Goal: Register for event/course

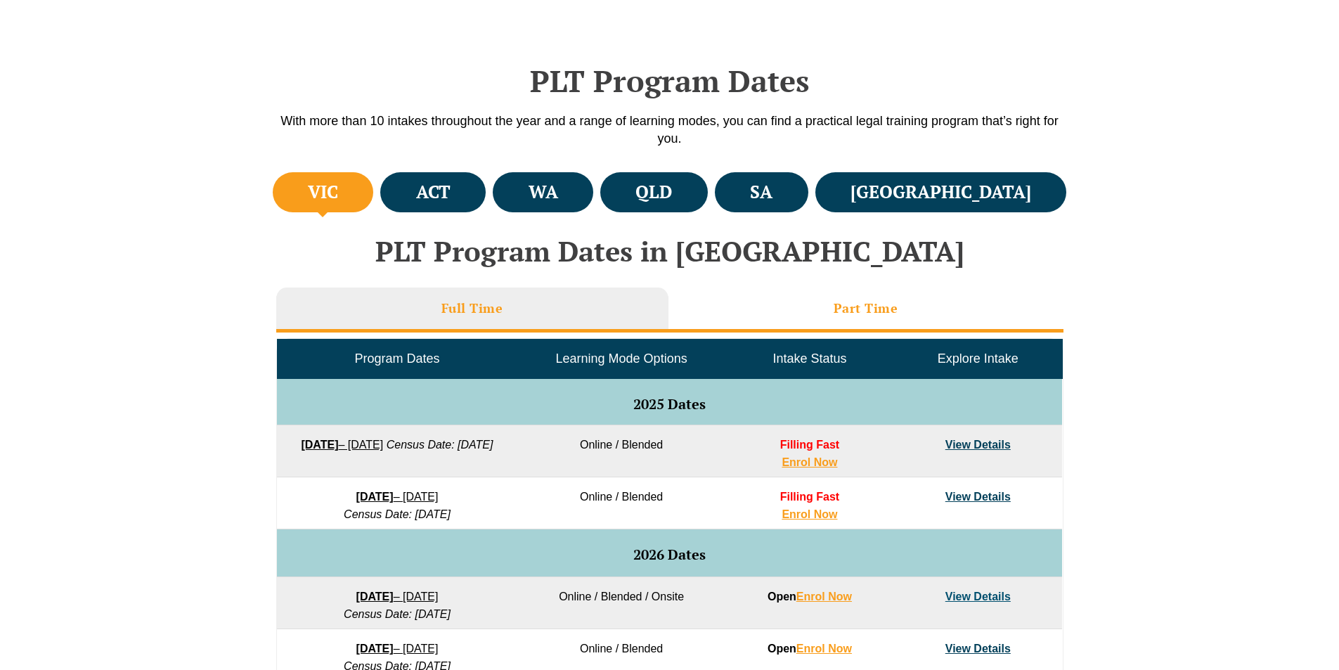
click at [852, 301] on h3 "Part Time" at bounding box center [865, 308] width 65 height 16
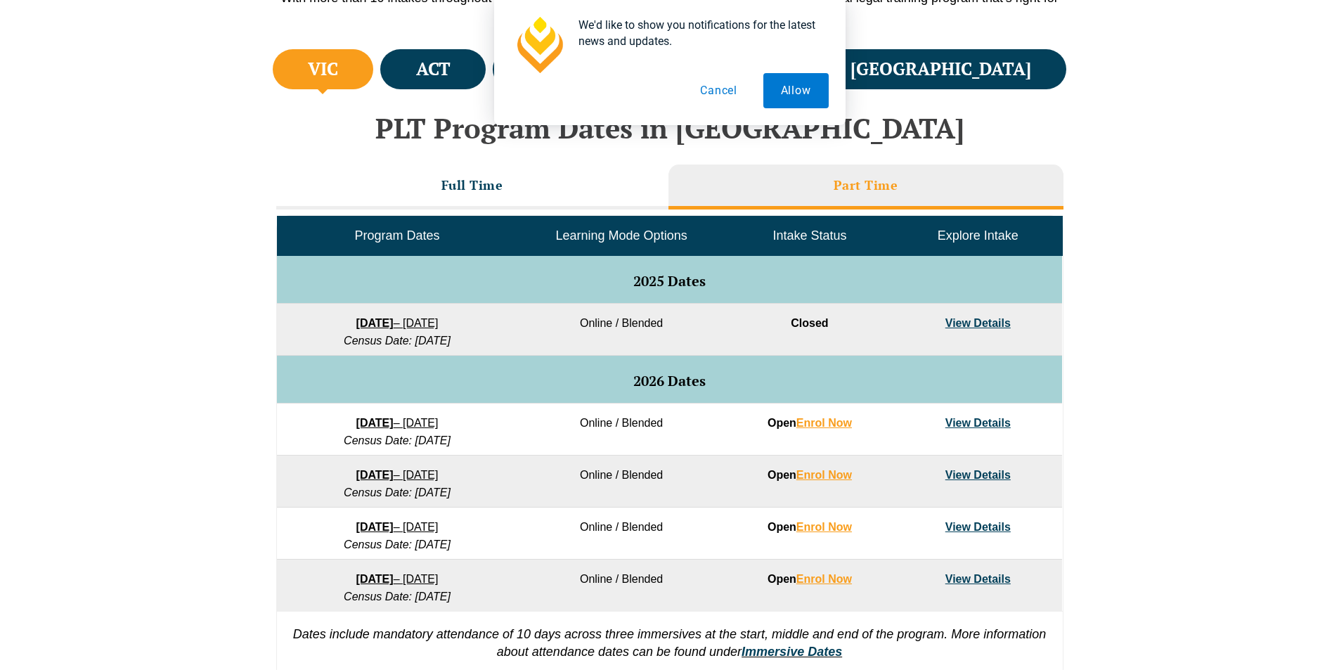
scroll to position [559, 0]
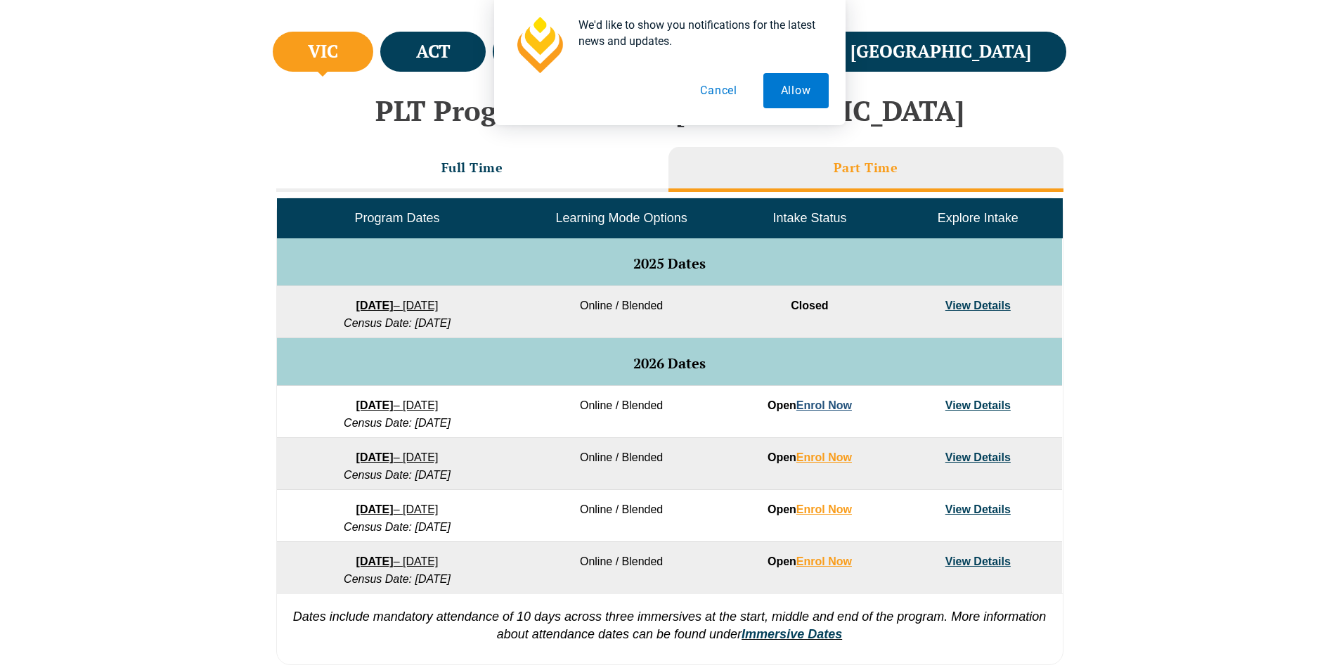
click at [838, 407] on link "Enrol Now" at bounding box center [824, 405] width 56 height 12
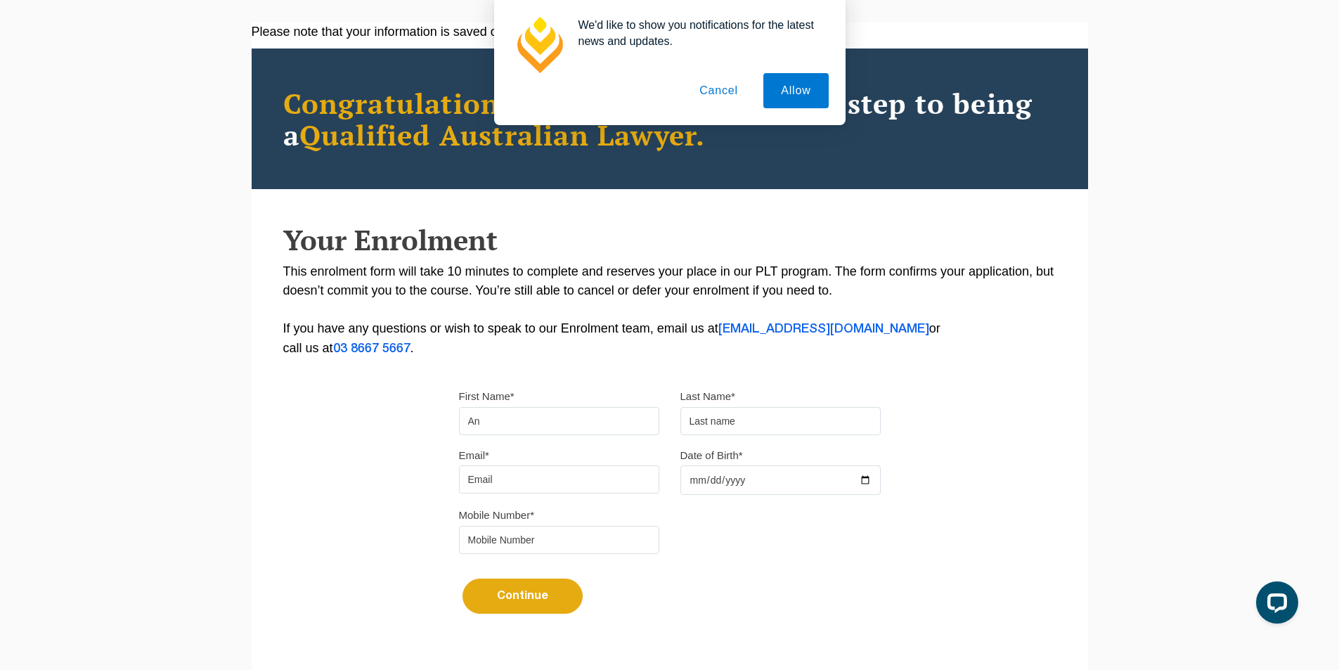
type input "A"
click at [476, 417] on input "Anrew" at bounding box center [559, 421] width 200 height 28
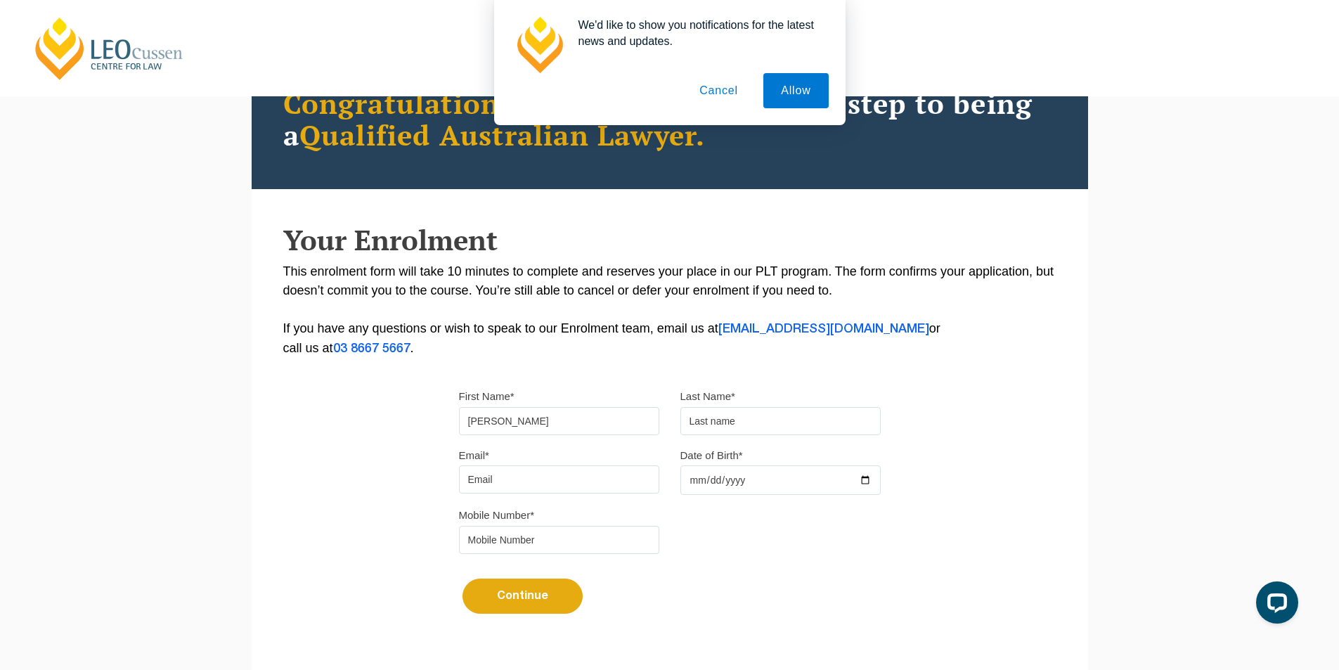
click at [478, 421] on input "Anrew" at bounding box center [559, 421] width 200 height 28
type input "Andrew"
drag, startPoint x: 715, startPoint y: 423, endPoint x: 721, endPoint y: 416, distance: 9.5
click at [717, 422] on input "text" at bounding box center [780, 421] width 200 height 28
type input "Dickinson"
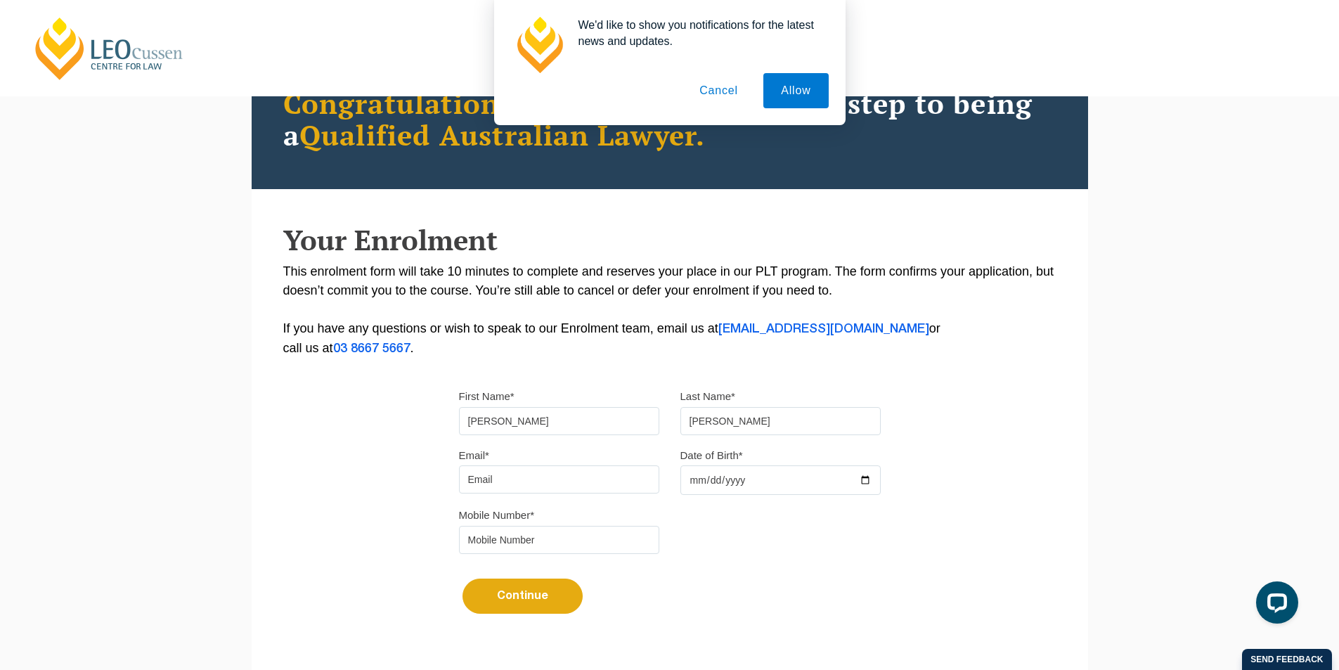
click at [497, 474] on input "Email*" at bounding box center [559, 479] width 200 height 28
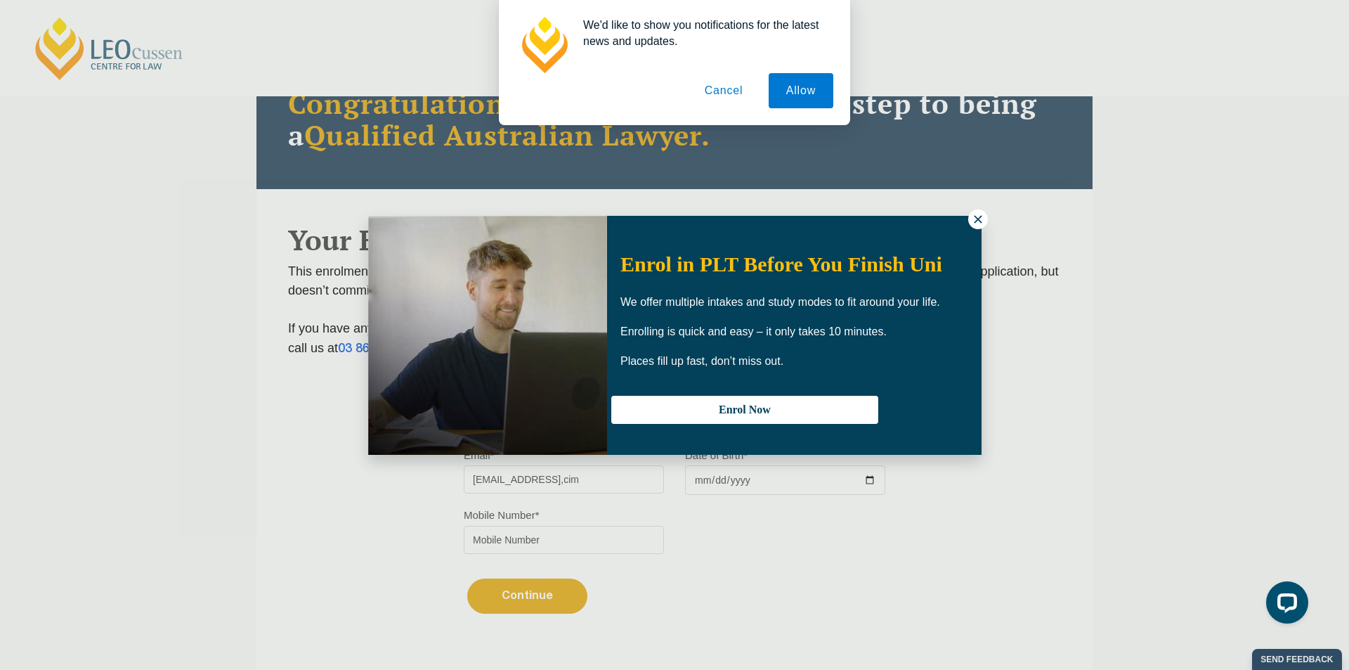
click at [972, 219] on icon at bounding box center [978, 219] width 13 height 13
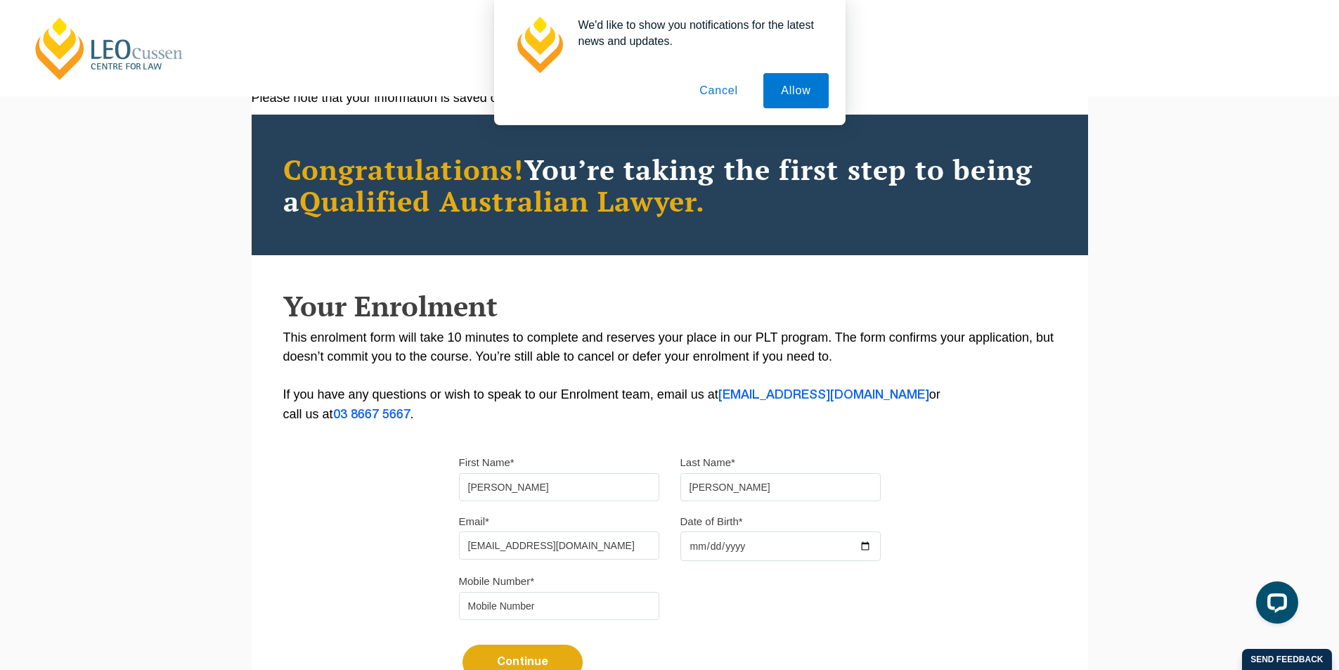
scroll to position [25, 0]
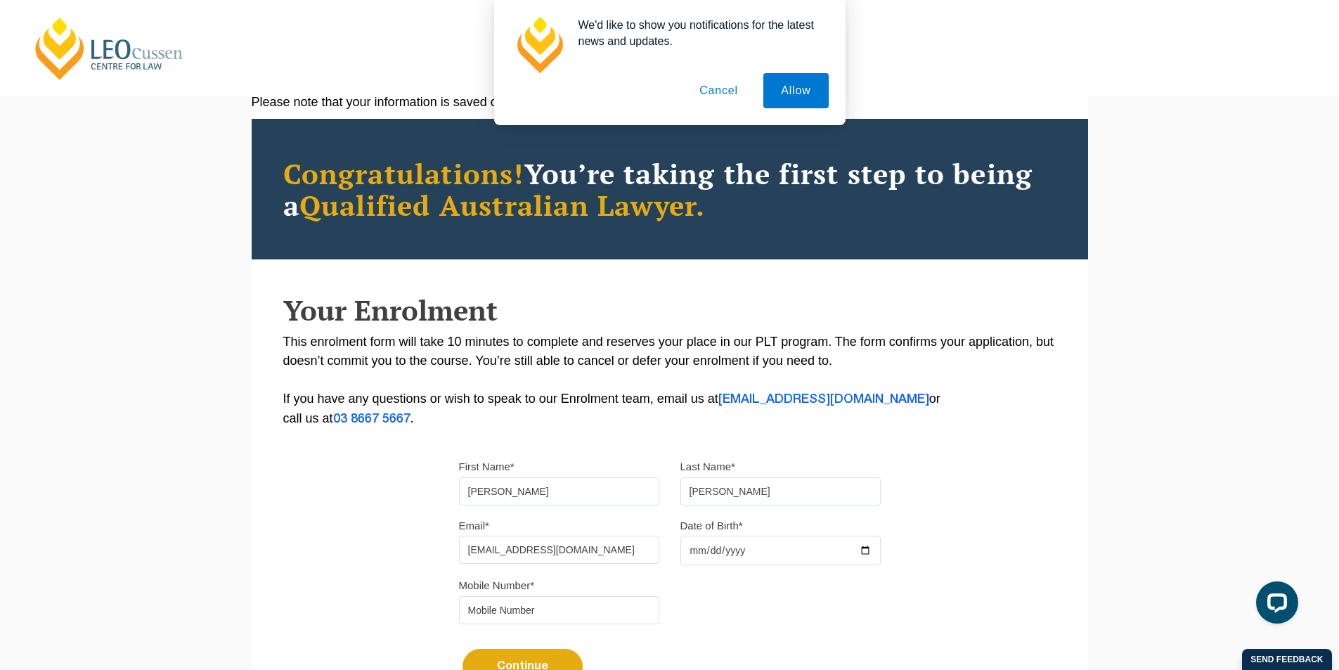
type input "reporter.ancillary@gmail.com"
click at [720, 542] on input "Date of Birth*" at bounding box center [780, 550] width 200 height 30
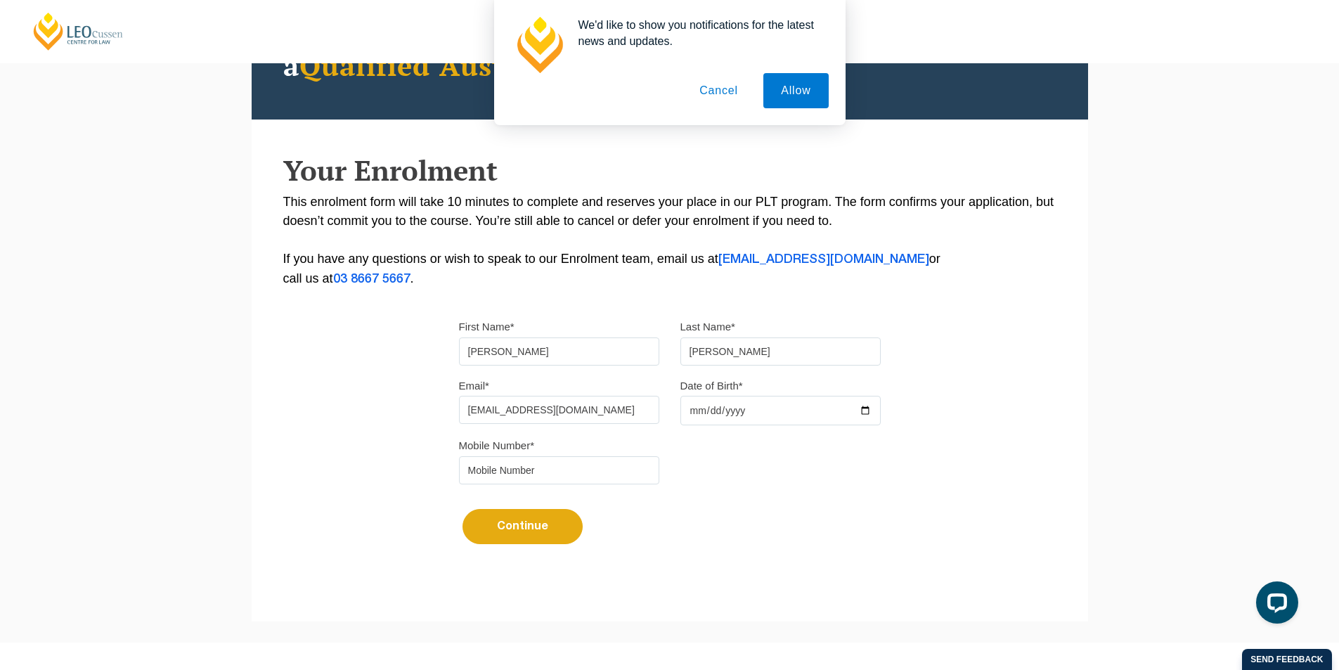
scroll to position [165, 0]
type input "99111-05-05"
type input "1993-05-05"
click at [573, 460] on input "tel" at bounding box center [559, 469] width 200 height 28
type input "0493525458"
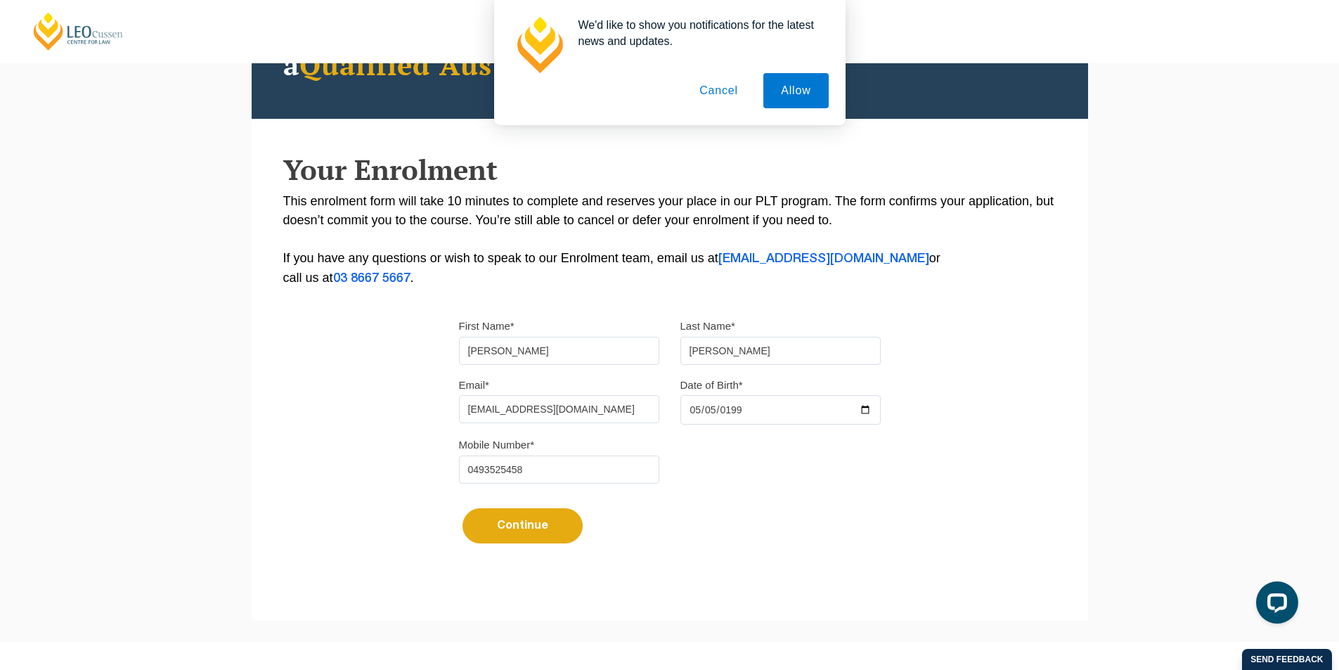
click at [530, 531] on button "Continue" at bounding box center [522, 525] width 120 height 35
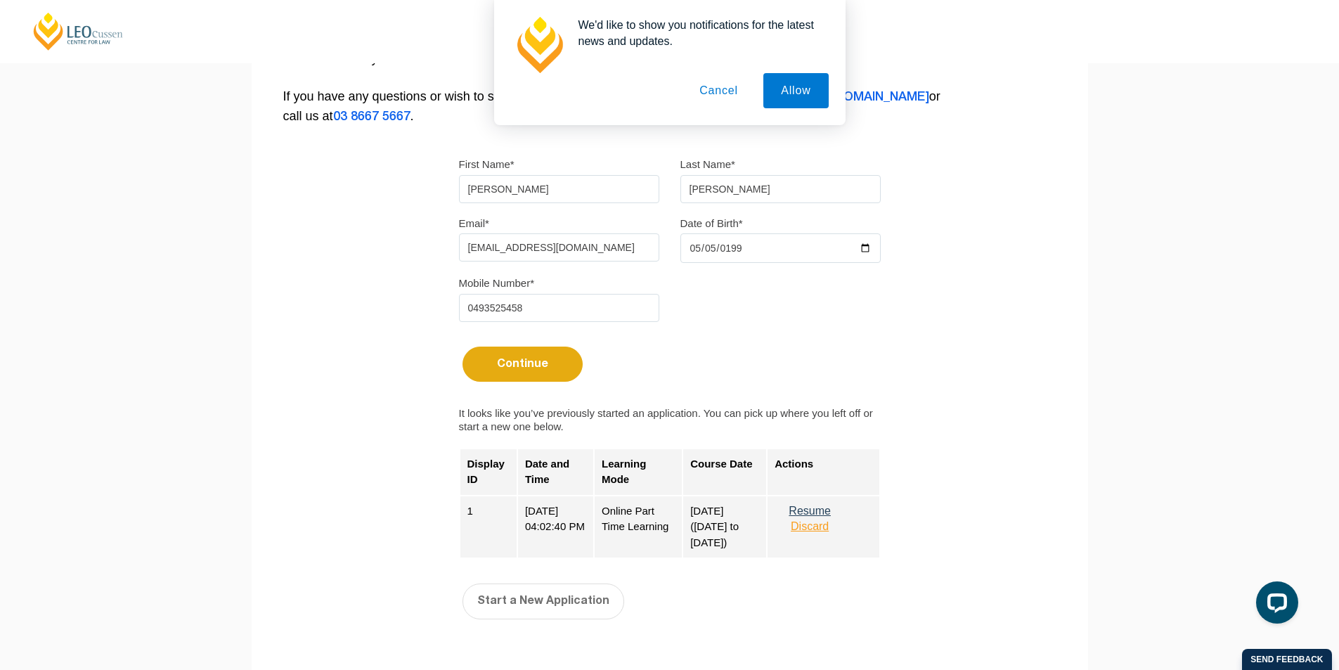
scroll to position [446, 0]
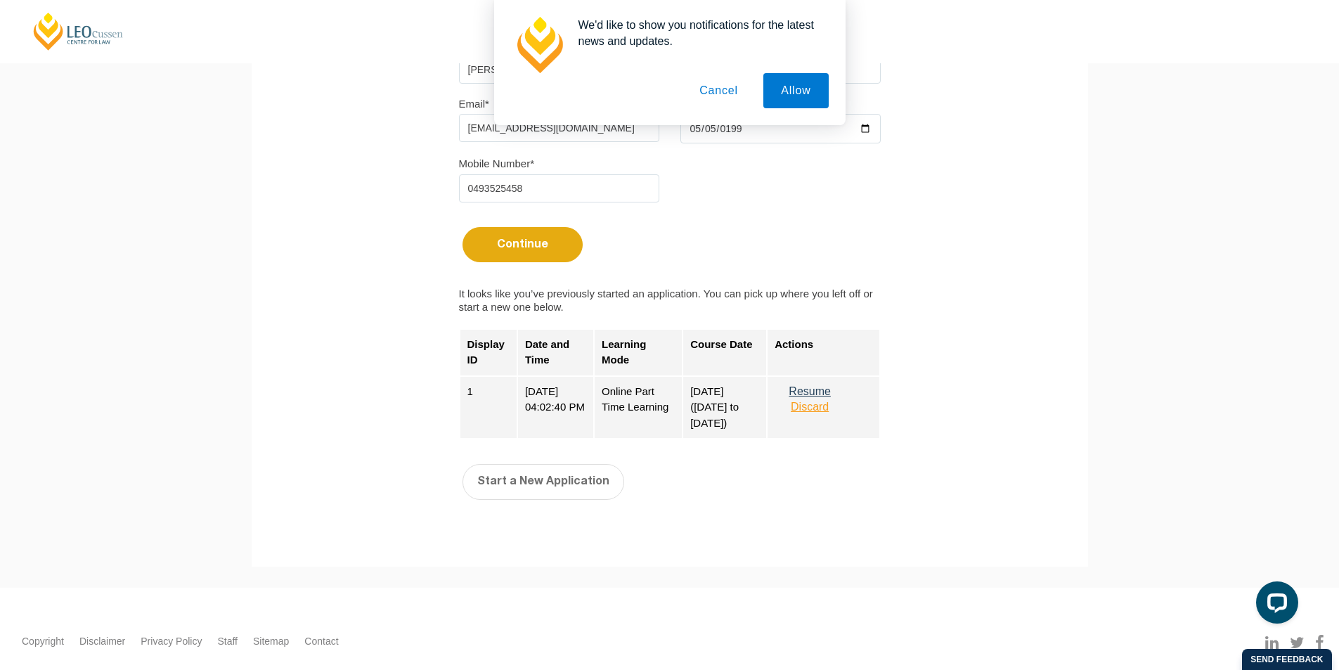
click at [823, 409] on button "Discard" at bounding box center [809, 407] width 70 height 13
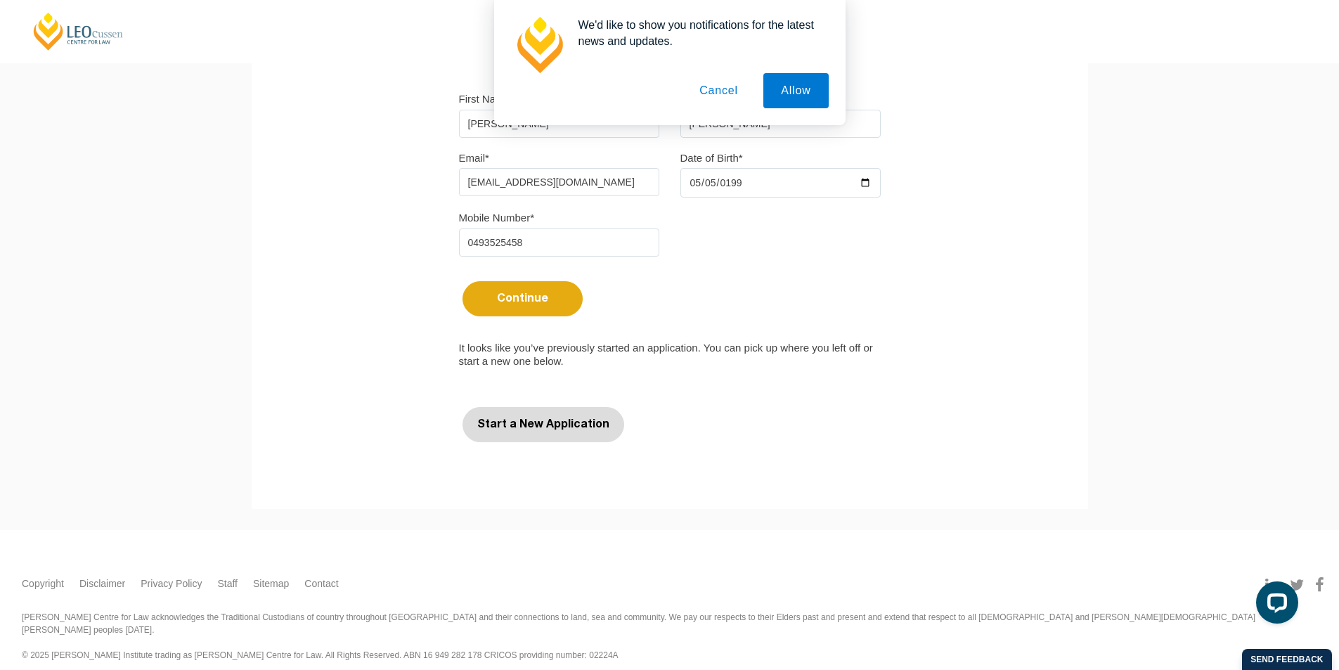
click at [570, 424] on button "Start a New Application" at bounding box center [543, 424] width 162 height 35
select select
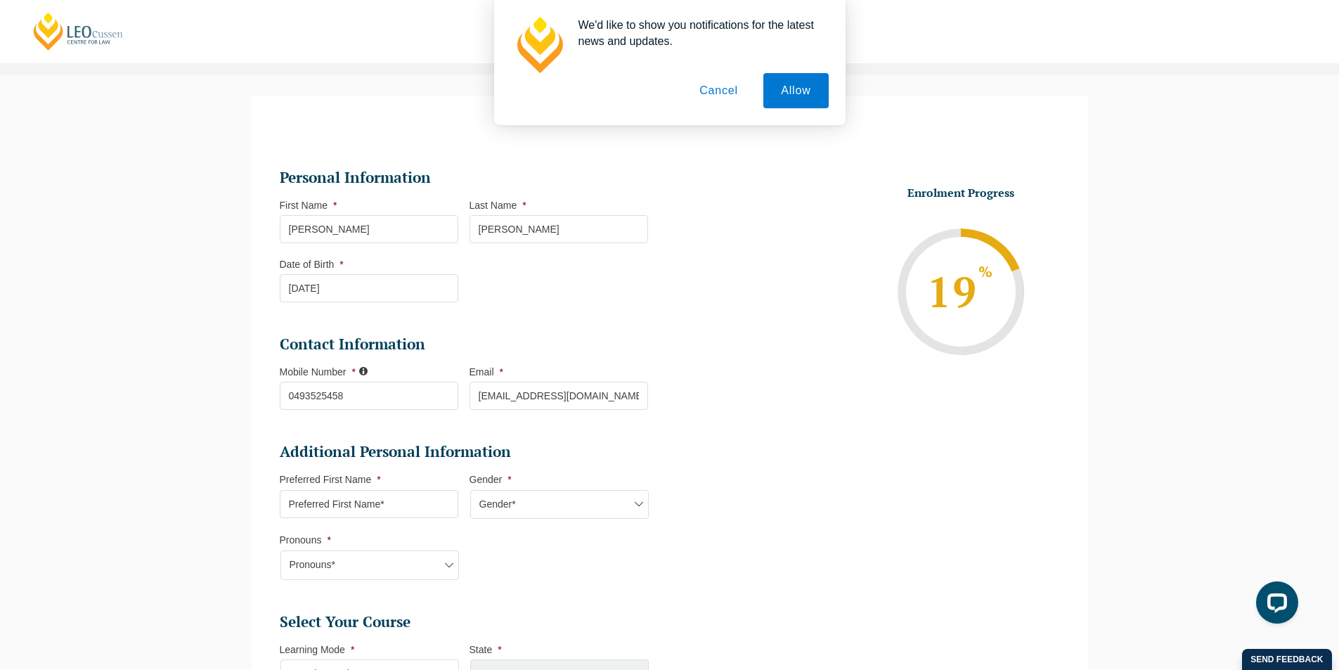
scroll to position [122, 0]
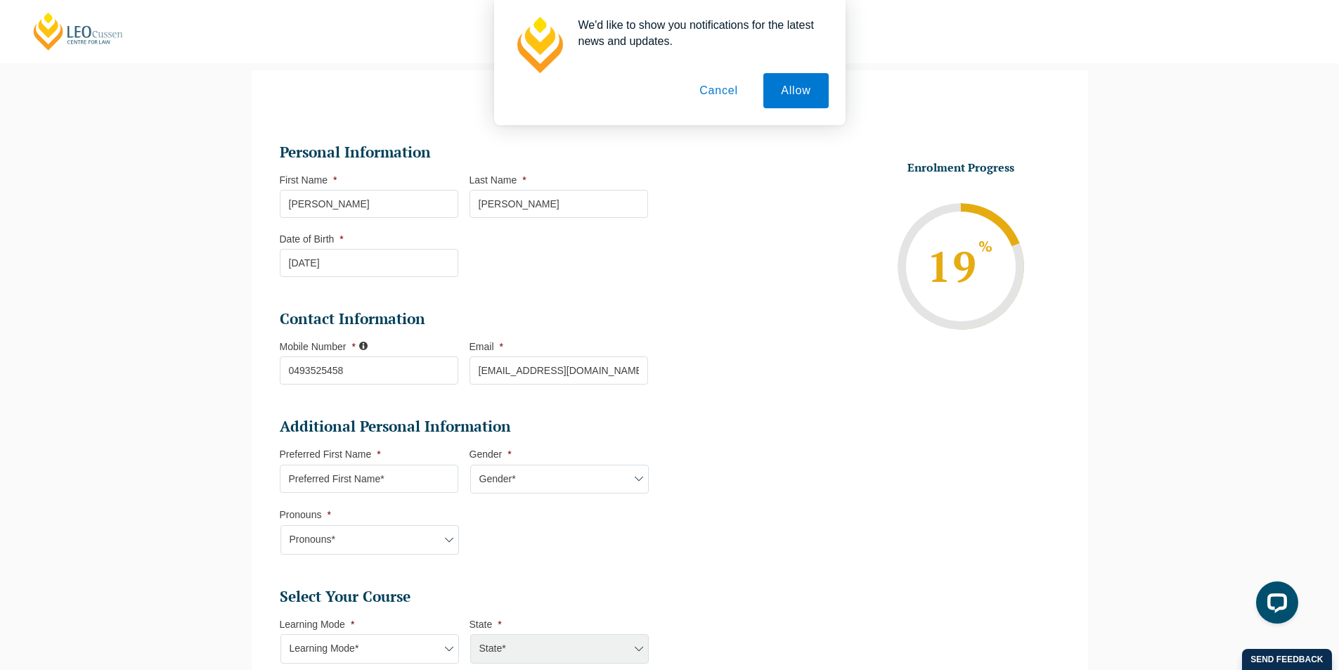
click at [393, 478] on input "Preferred First Name *" at bounding box center [369, 478] width 178 height 28
type input "Andrew"
click at [555, 474] on select "Gender* Male Female Nonbinary Intersex Prefer not to disclose Other" at bounding box center [559, 479] width 178 height 30
select select "Male"
click at [470, 464] on select "Gender* Male Female Nonbinary Intersex Prefer not to disclose Other" at bounding box center [559, 479] width 178 height 30
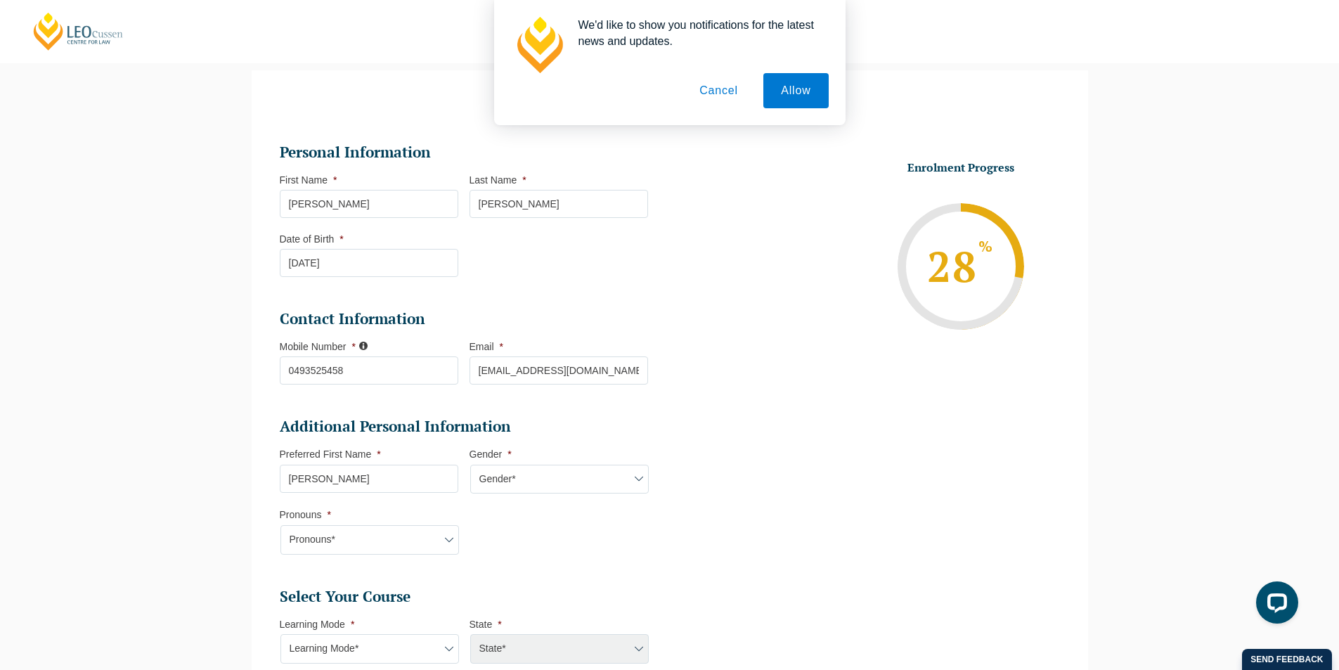
click at [375, 533] on select "Pronouns* She/Her/Hers He/Him/His They/Them/Theirs Other Prefer not to disclose" at bounding box center [369, 540] width 178 height 30
select select "He/Him/His"
click at [280, 525] on select "Pronouns* She/Her/Hers He/Him/His They/Them/Theirs Other Prefer not to disclose" at bounding box center [369, 540] width 178 height 30
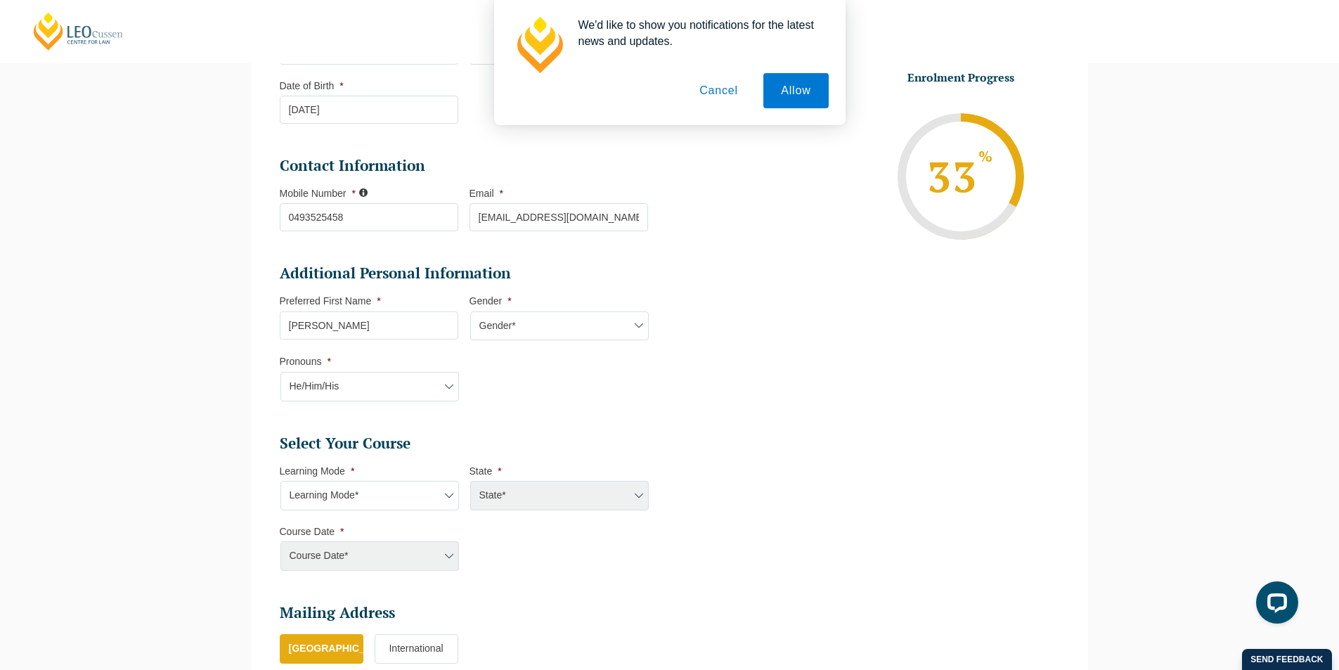
scroll to position [332, 0]
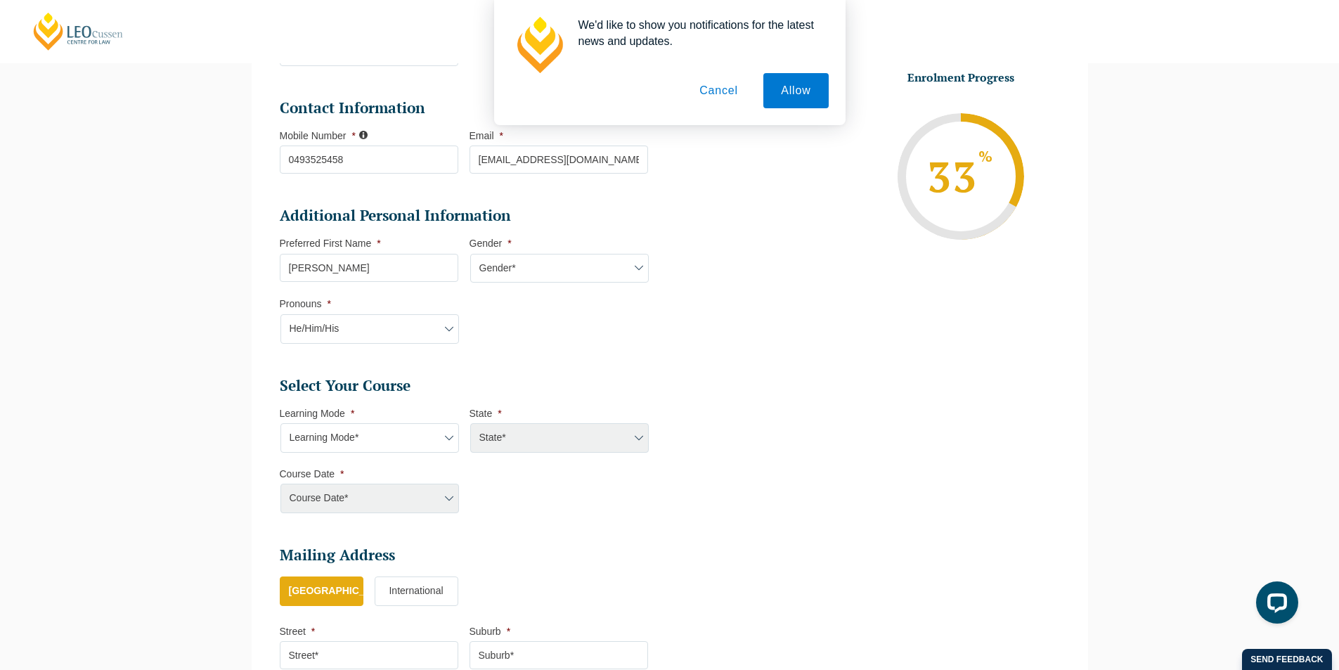
drag, startPoint x: 443, startPoint y: 429, endPoint x: 441, endPoint y: 437, distance: 8.2
click at [443, 429] on select "Learning Mode* Online Full Time Learning Online Part Time Learning Blended Full…" at bounding box center [369, 438] width 178 height 30
select select "Online Part Time Learning"
click at [280, 423] on select "Learning Mode* Online Full Time Learning Online Part Time Learning Blended Full…" at bounding box center [369, 438] width 178 height 30
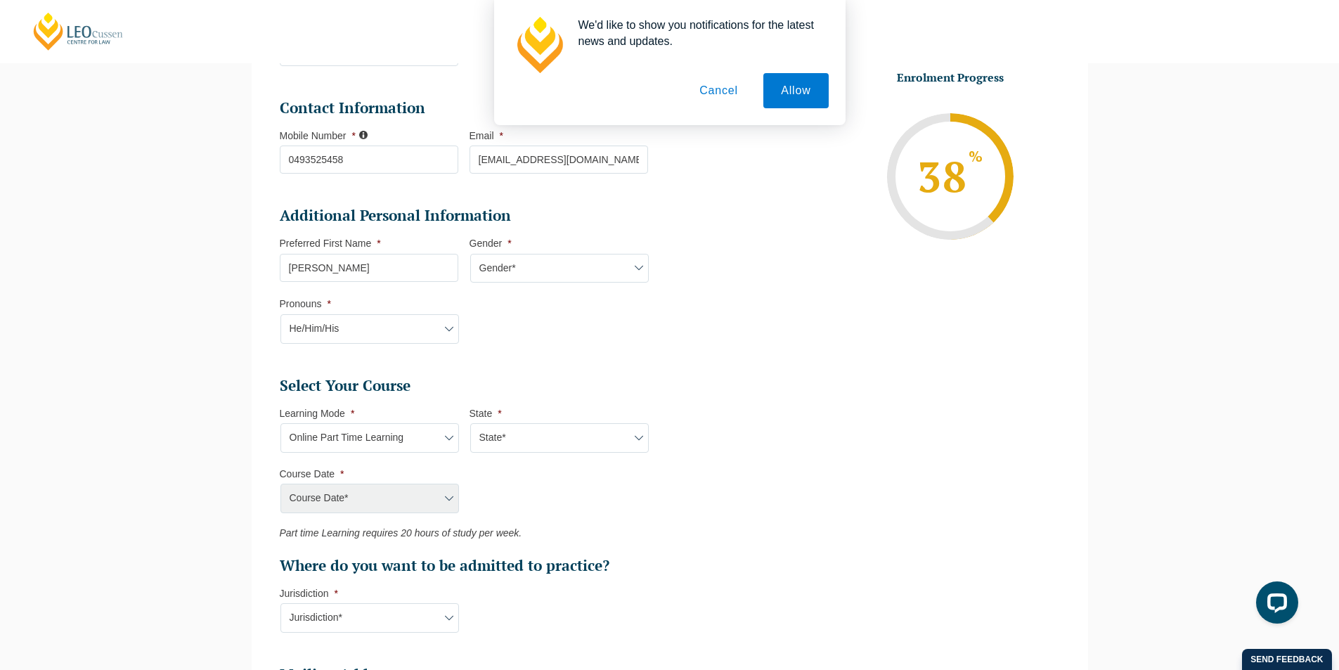
click at [529, 438] on select "State* National (ACT/NSW, VIC, QLD, SA, WA)" at bounding box center [559, 438] width 178 height 30
select select "National (ACT/NSW, VIC, QLD, SA, WA)"
click at [470, 423] on select "State* National (ACT/NSW, VIC, QLD, SA, WA)" at bounding box center [559, 438] width 178 height 30
click at [397, 503] on select "Course Date* January 2026 (27-Jan-2026 to 21-Aug-2026) March 2026 (30-Mar-2026 …" at bounding box center [369, 498] width 178 height 30
select select "January 2026 (27-Jan-2026 to 21-Aug-2026)"
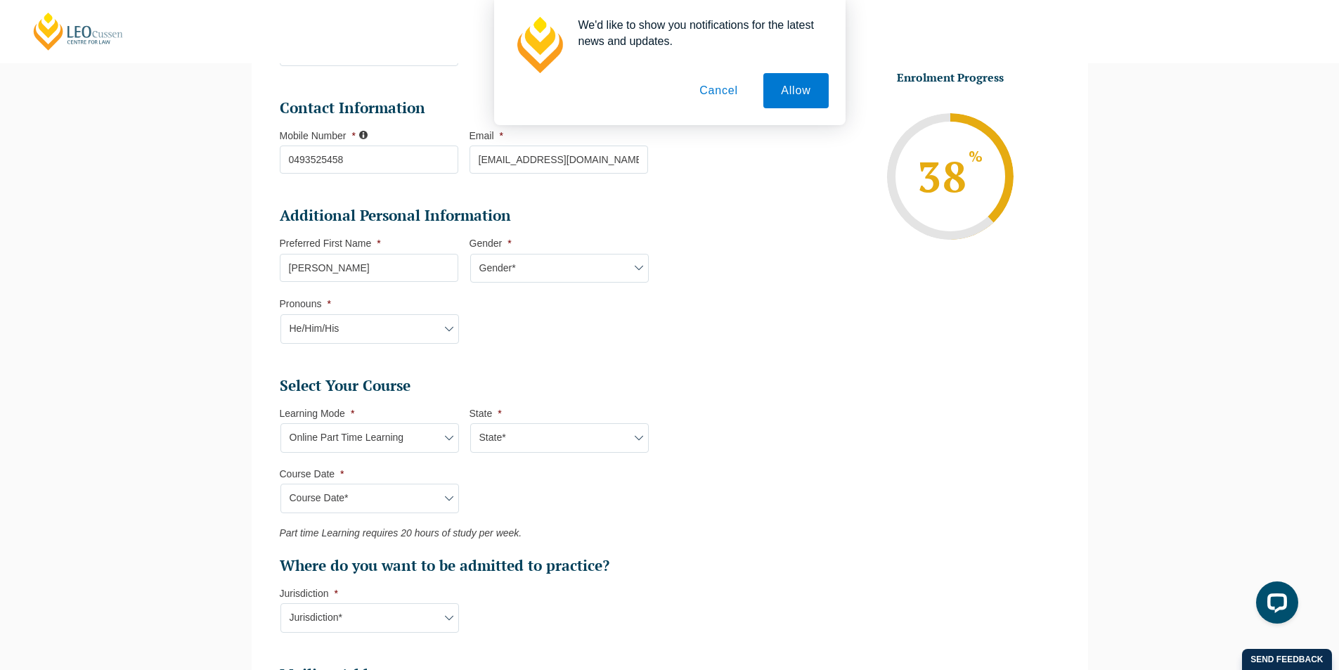
click at [280, 483] on select "Course Date* January 2026 (27-Jan-2026 to 21-Aug-2026) March 2026 (30-Mar-2026 …" at bounding box center [369, 498] width 178 height 30
type input "Intake 02 January 2026 PT"
type input "Practical Legal Training (NAT)"
select select "NAT PLT (JAN) 2026 Part Time Online"
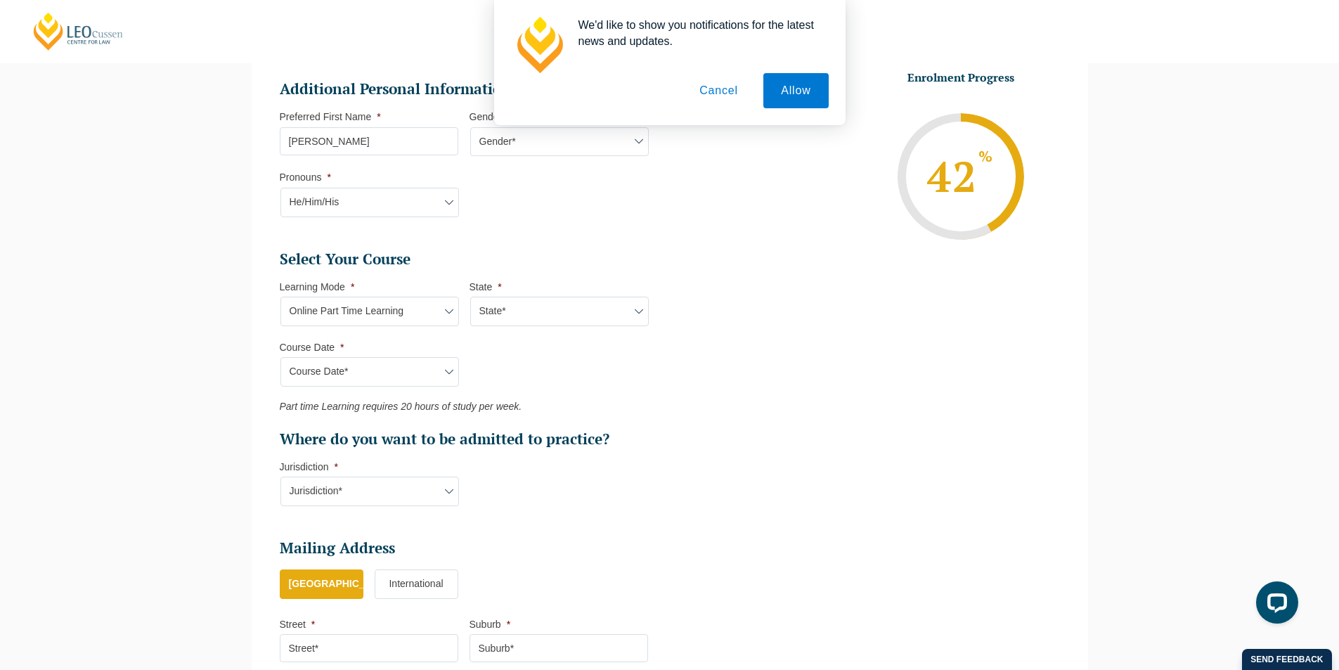
scroll to position [473, 0]
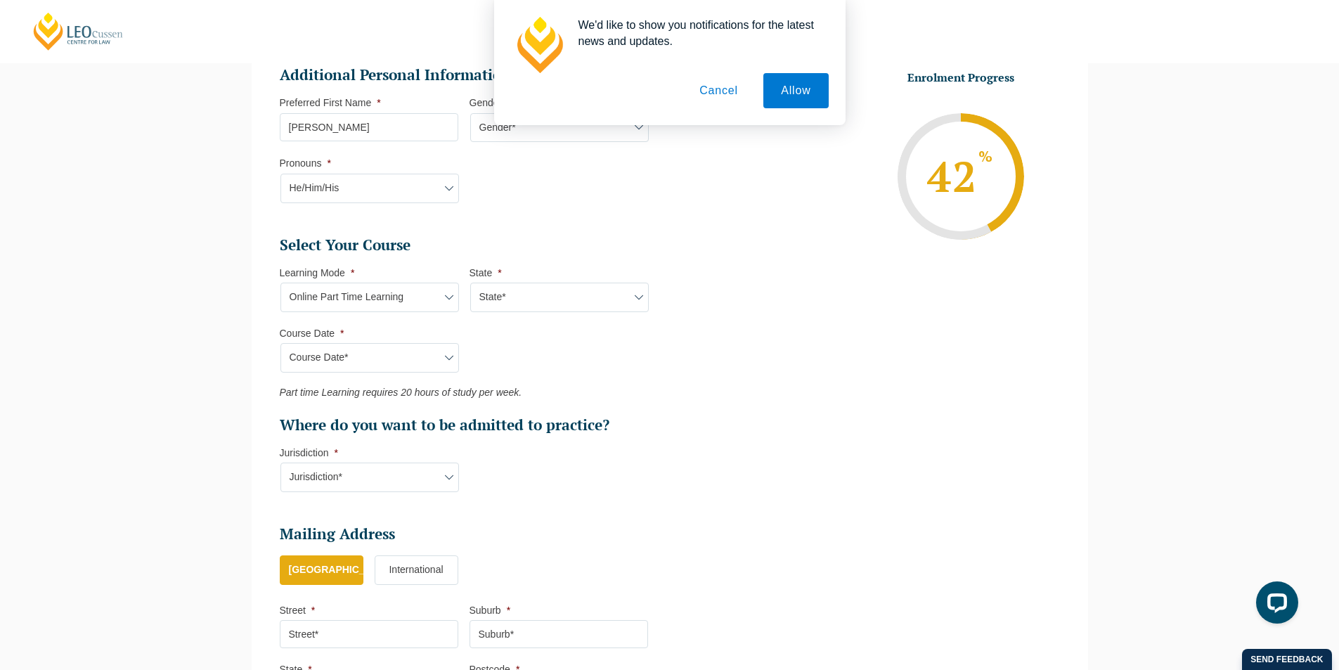
click at [375, 473] on select "Jurisdiction* VIC ACT/NSW SA WA QLD" at bounding box center [369, 477] width 178 height 30
select select "VIC"
click at [280, 462] on select "Jurisdiction* VIC ACT/NSW SA WA QLD" at bounding box center [369, 477] width 178 height 30
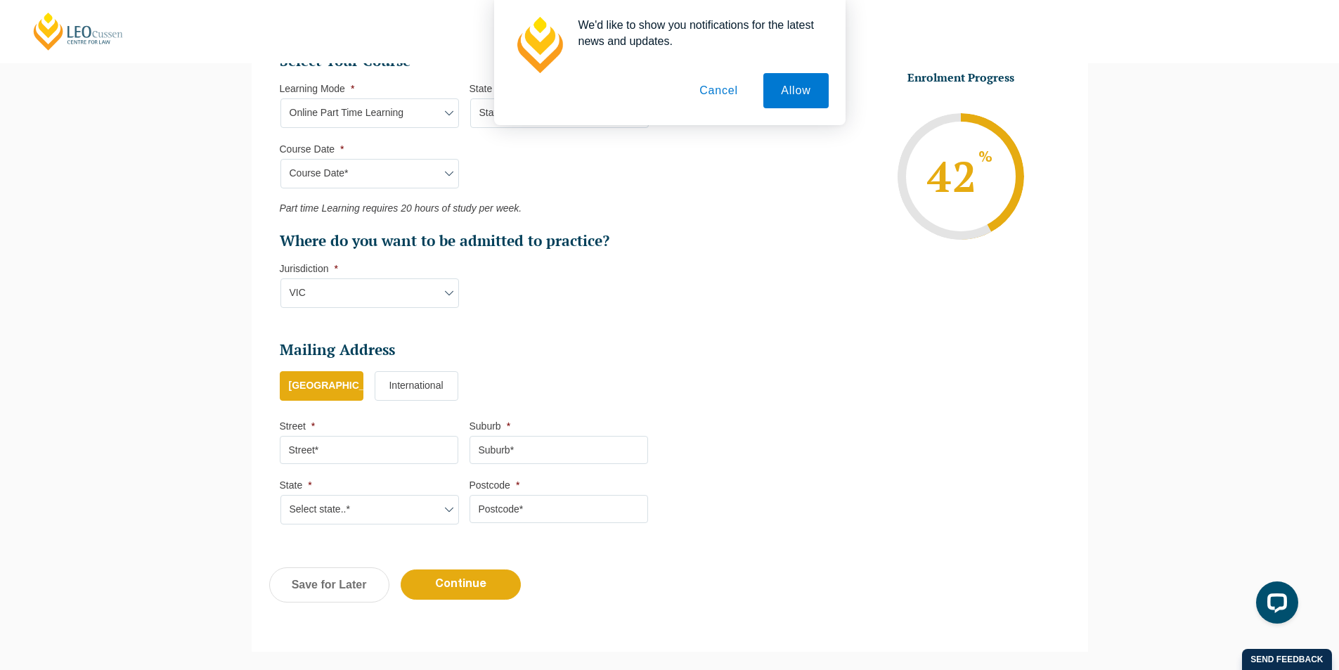
scroll to position [684, 0]
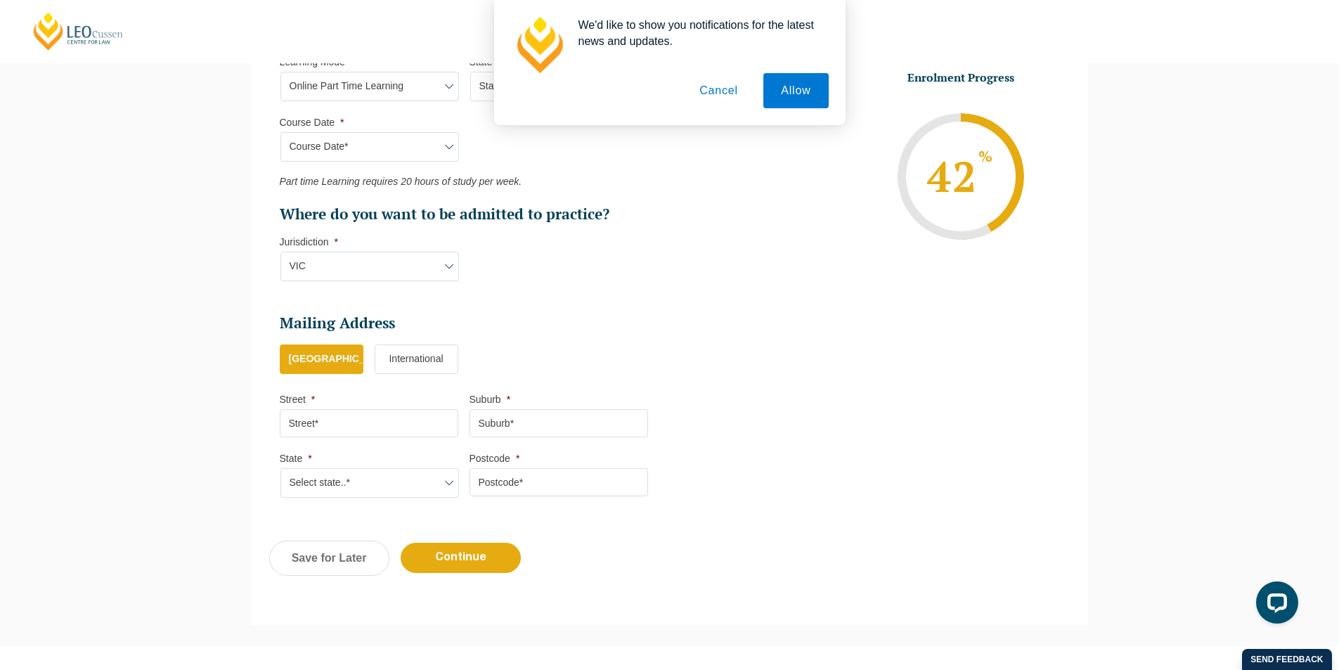
click at [345, 431] on input "Street *" at bounding box center [369, 423] width 178 height 28
type input "19"
click at [514, 419] on input "Suburb *" at bounding box center [558, 423] width 178 height 28
type input "M"
click at [395, 410] on input "19" at bounding box center [369, 423] width 178 height 28
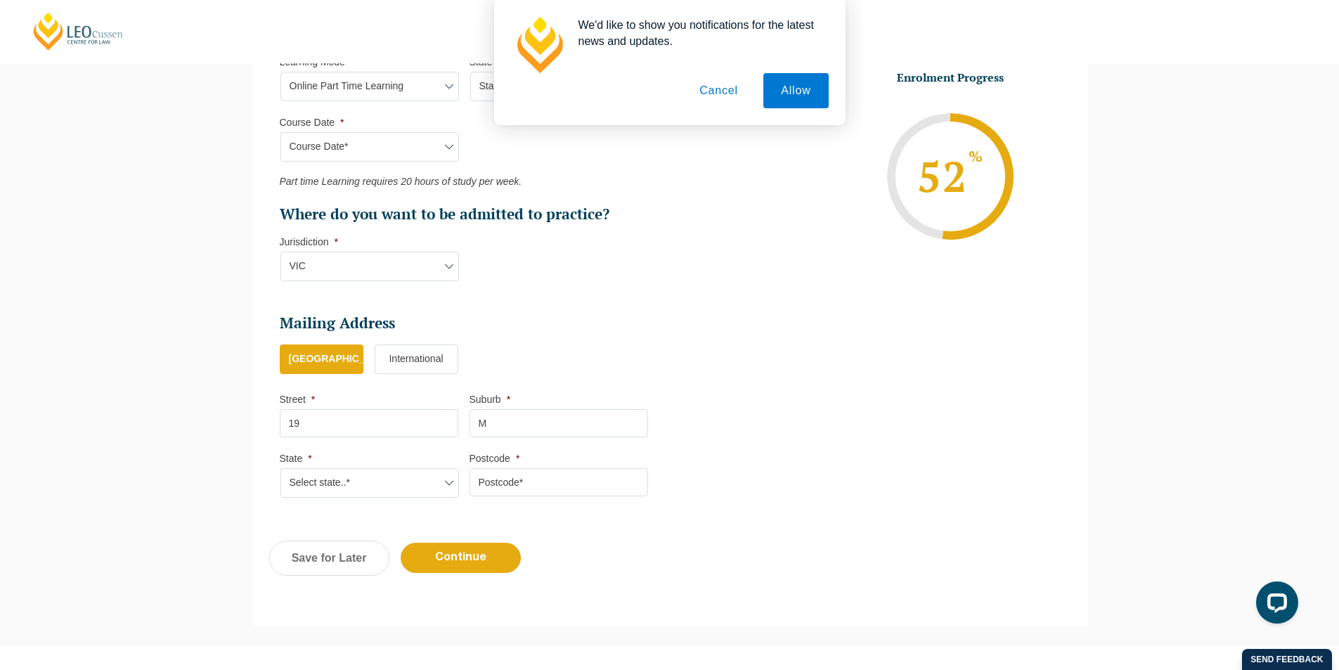
click at [335, 472] on select "Select state..* VIC WA QLD SA NSW NT ACT TAS" at bounding box center [369, 483] width 178 height 30
select select "VIC"
click at [280, 468] on select "Select state..* VIC WA QLD SA NSW NT ACT TAS" at bounding box center [369, 483] width 178 height 30
click at [558, 490] on input "Postcode *" at bounding box center [558, 482] width 178 height 28
type input "3127"
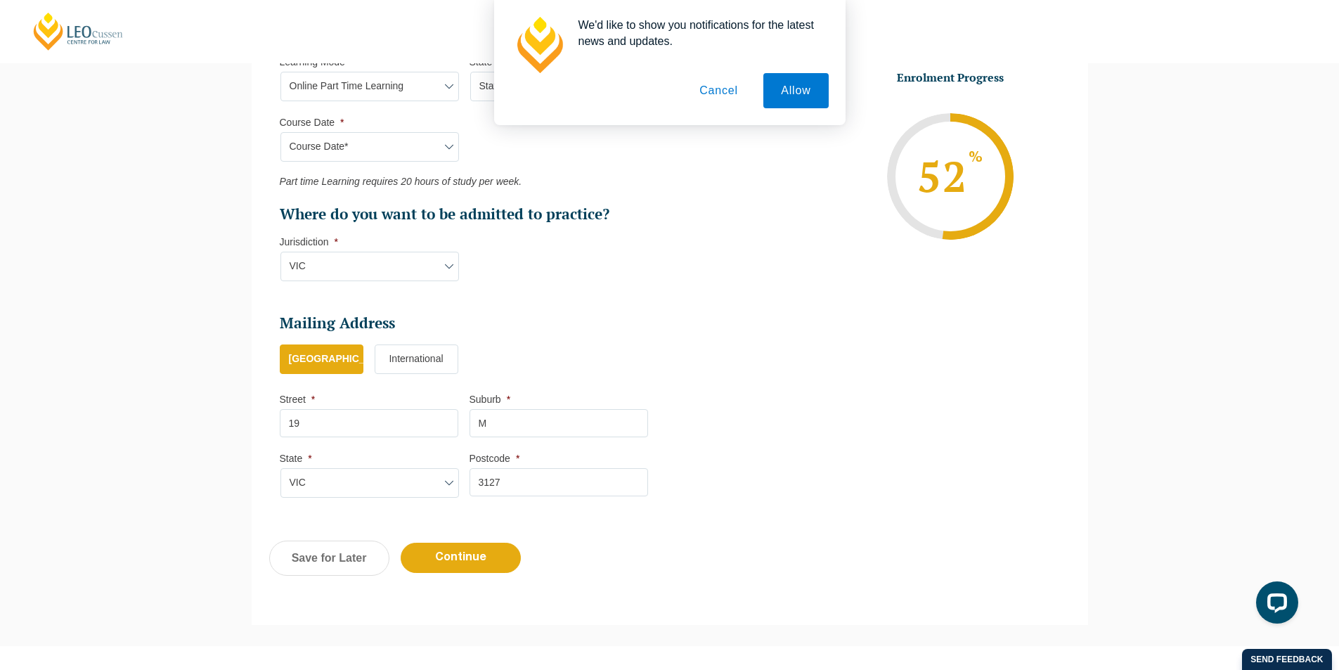
click at [524, 419] on input "M" at bounding box center [558, 423] width 178 height 28
click at [410, 416] on input "19" at bounding box center [369, 423] width 178 height 28
type input "19 Smythe"
click at [534, 424] on input "M" at bounding box center [558, 423] width 178 height 28
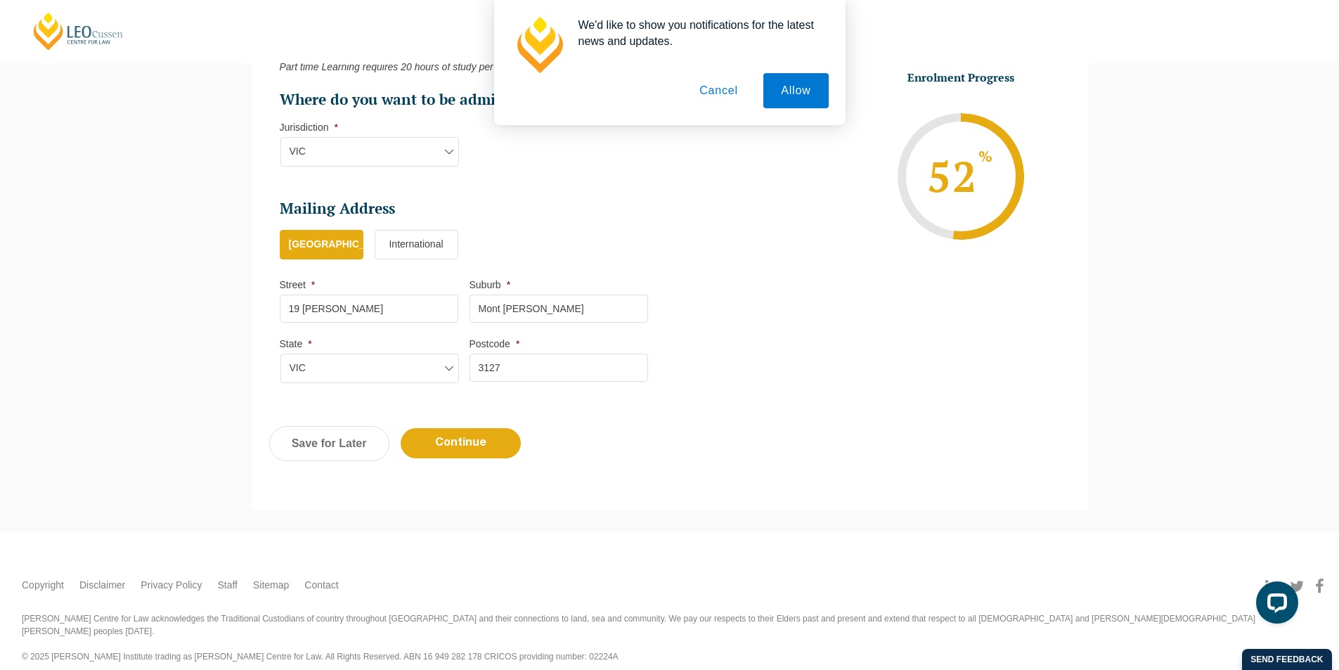
scroll to position [800, 0]
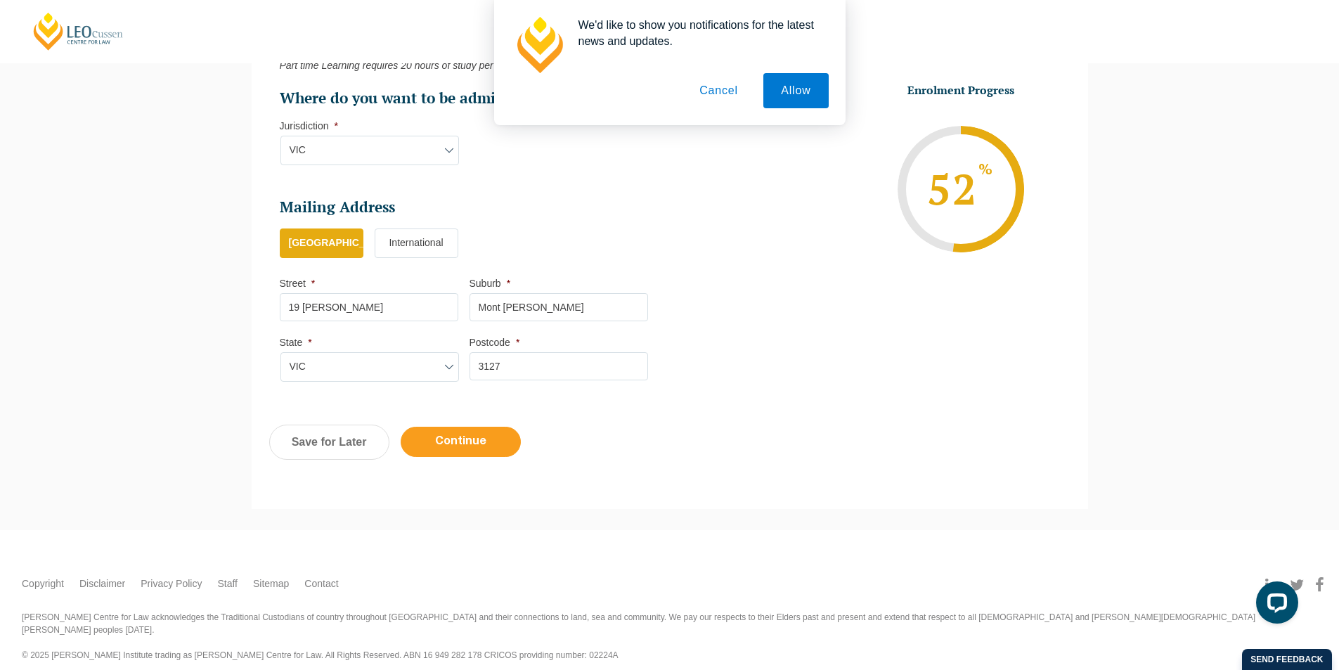
type input "Mont Albert"
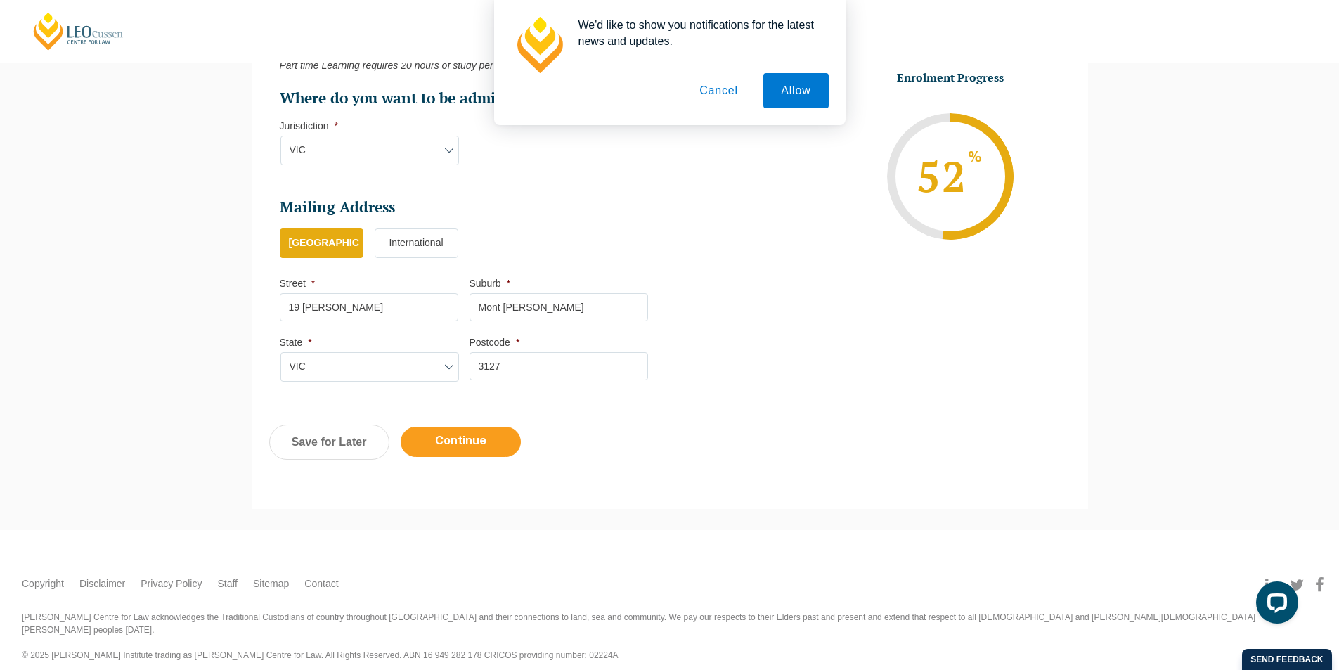
click at [484, 434] on input "Continue" at bounding box center [461, 442] width 120 height 30
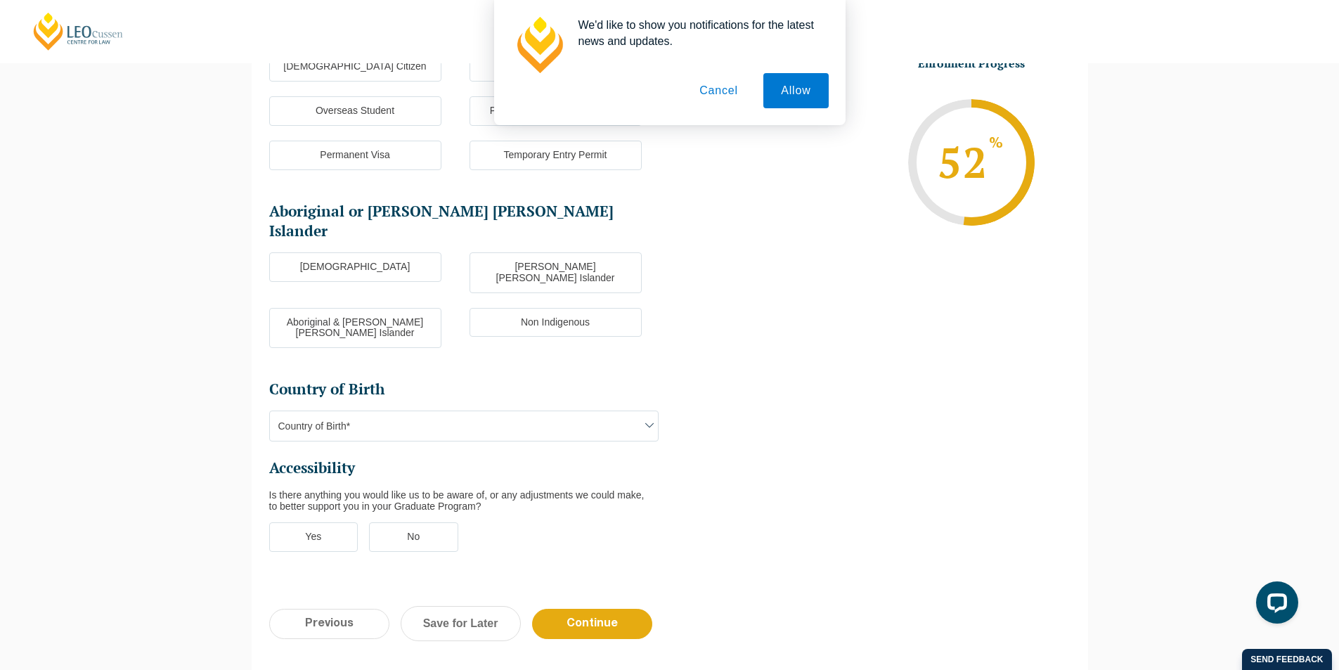
scroll to position [122, 0]
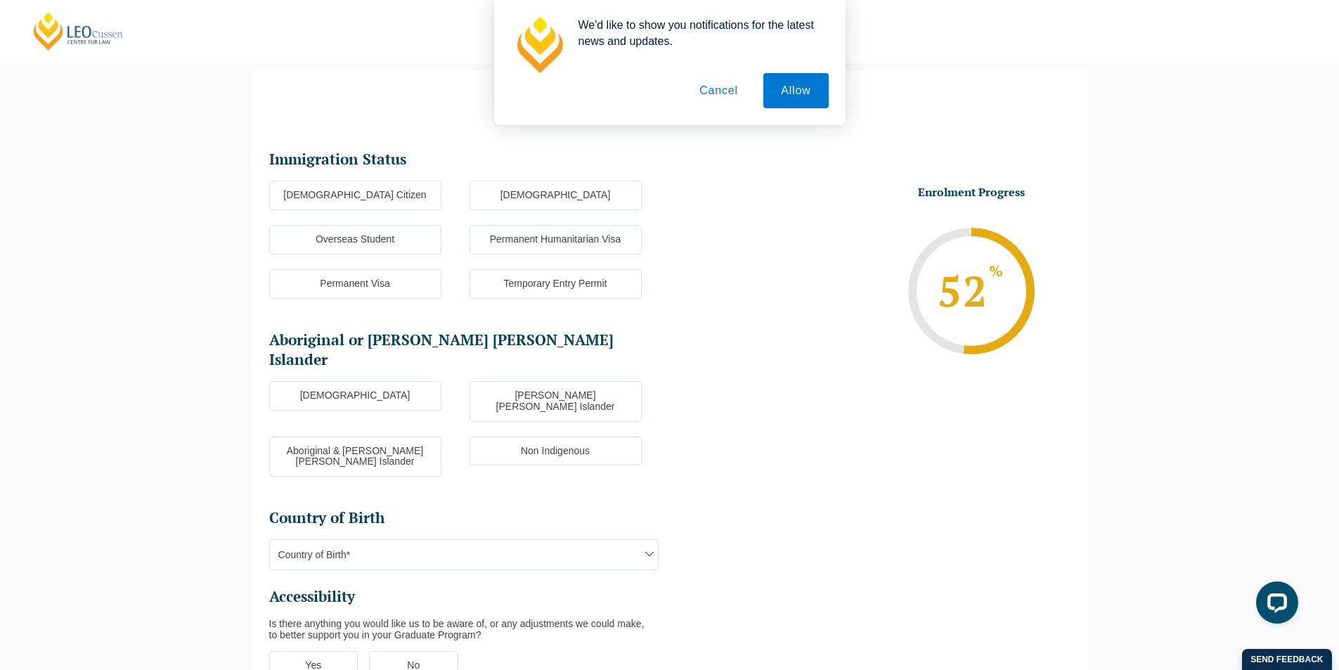
click at [395, 193] on label "Australian Citizen" at bounding box center [355, 196] width 172 height 30
click at [0, 0] on input "Australian Citizen" at bounding box center [0, 0] width 0 height 0
click at [493, 436] on label "Non Indigenous" at bounding box center [555, 451] width 172 height 30
click at [0, 0] on input "Non Indigenous" at bounding box center [0, 0] width 0 height 0
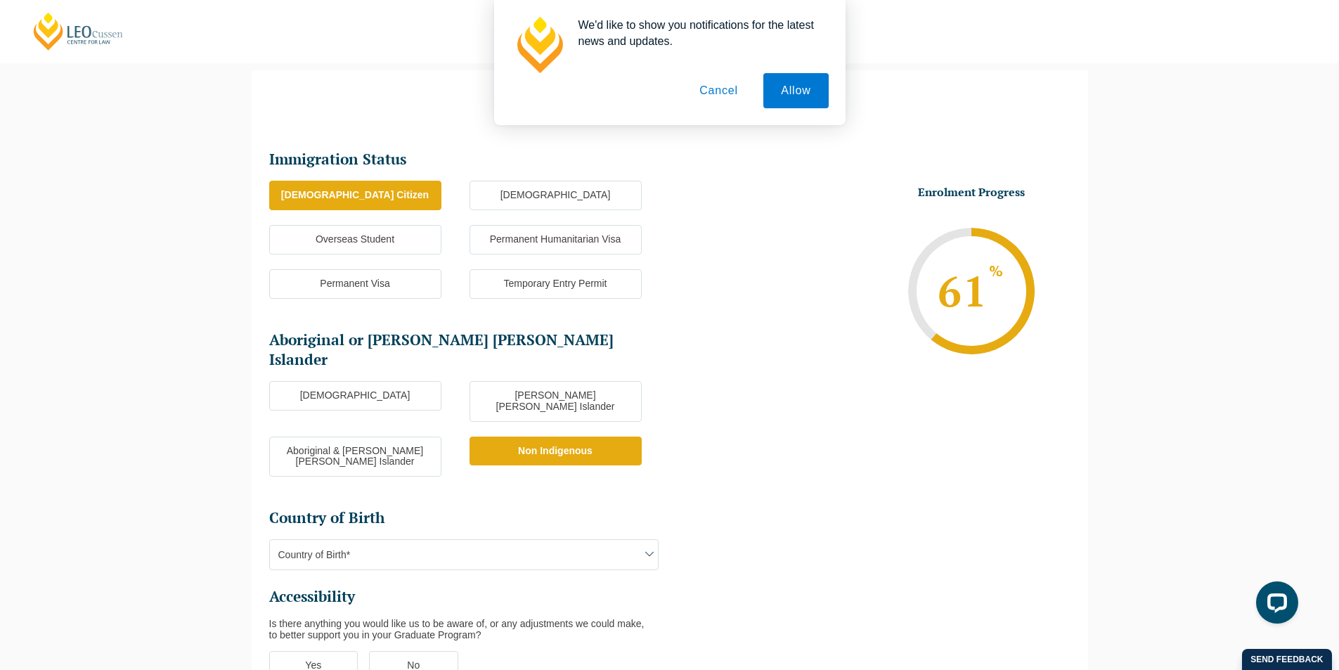
click at [475, 540] on span "Country of Birth*" at bounding box center [464, 555] width 388 height 30
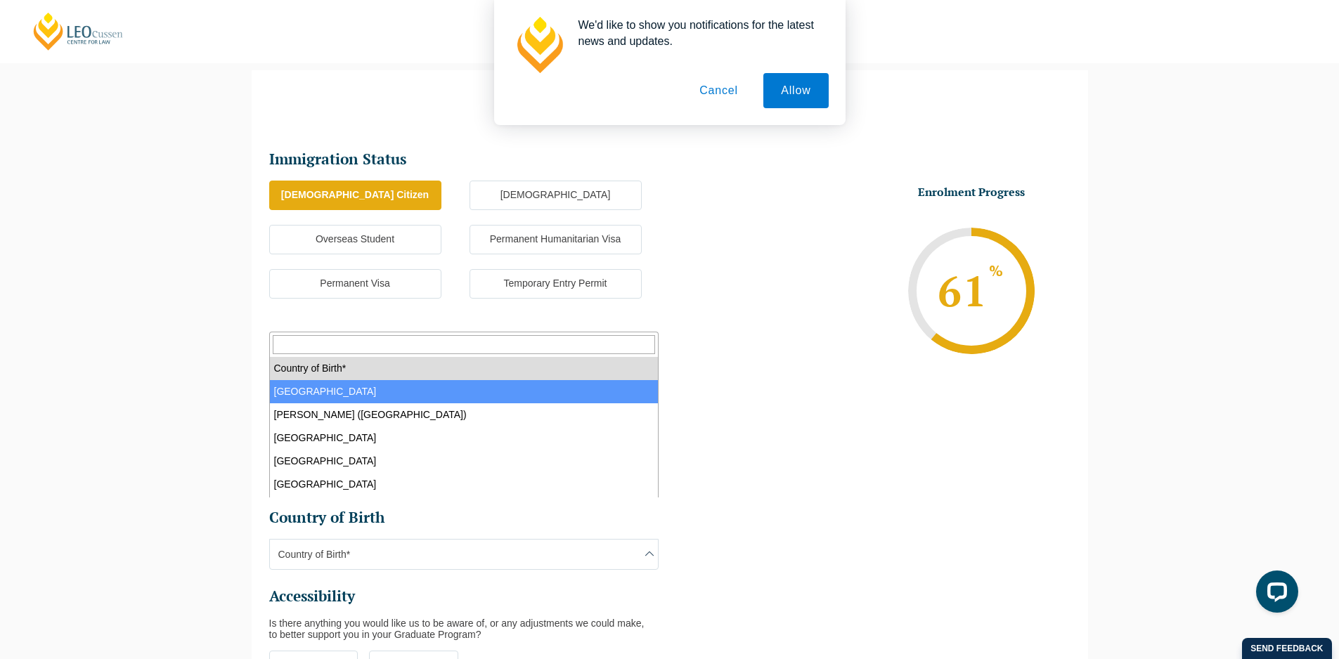
select select "Australia 1101"
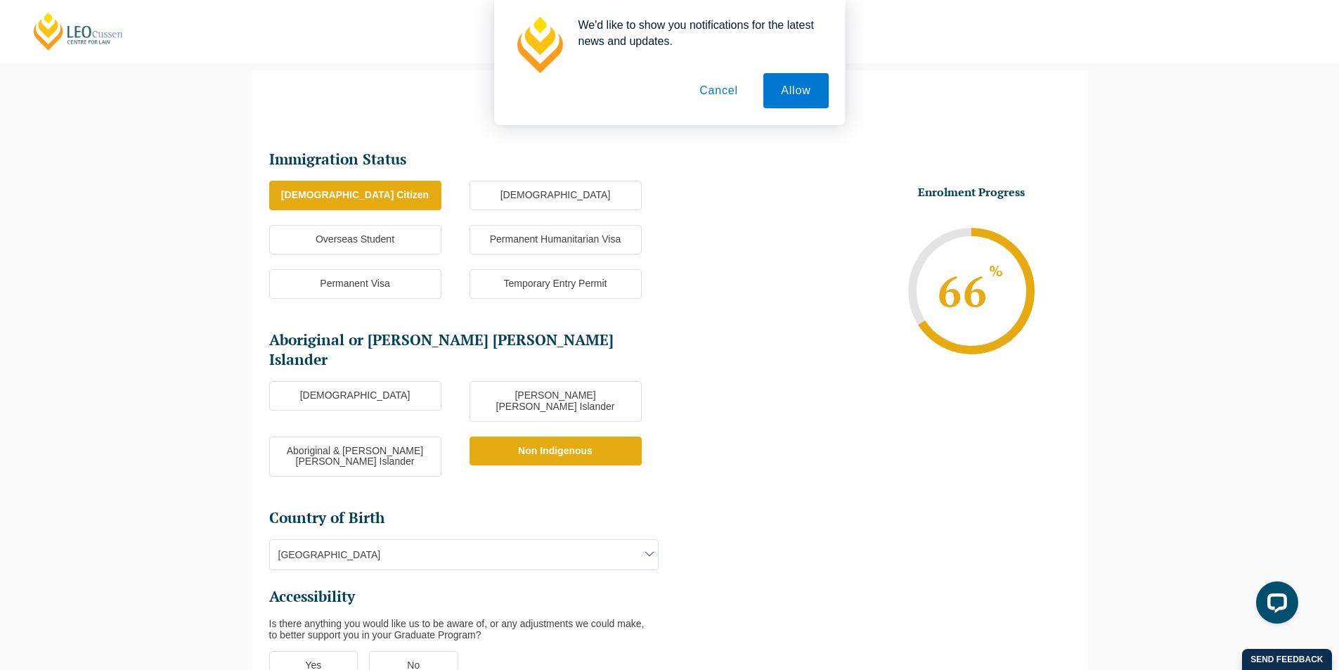
click at [748, 519] on ul "Immigration Status Immigration Status * Australian Citizen New Zealand Citizen …" at bounding box center [669, 424] width 801 height 552
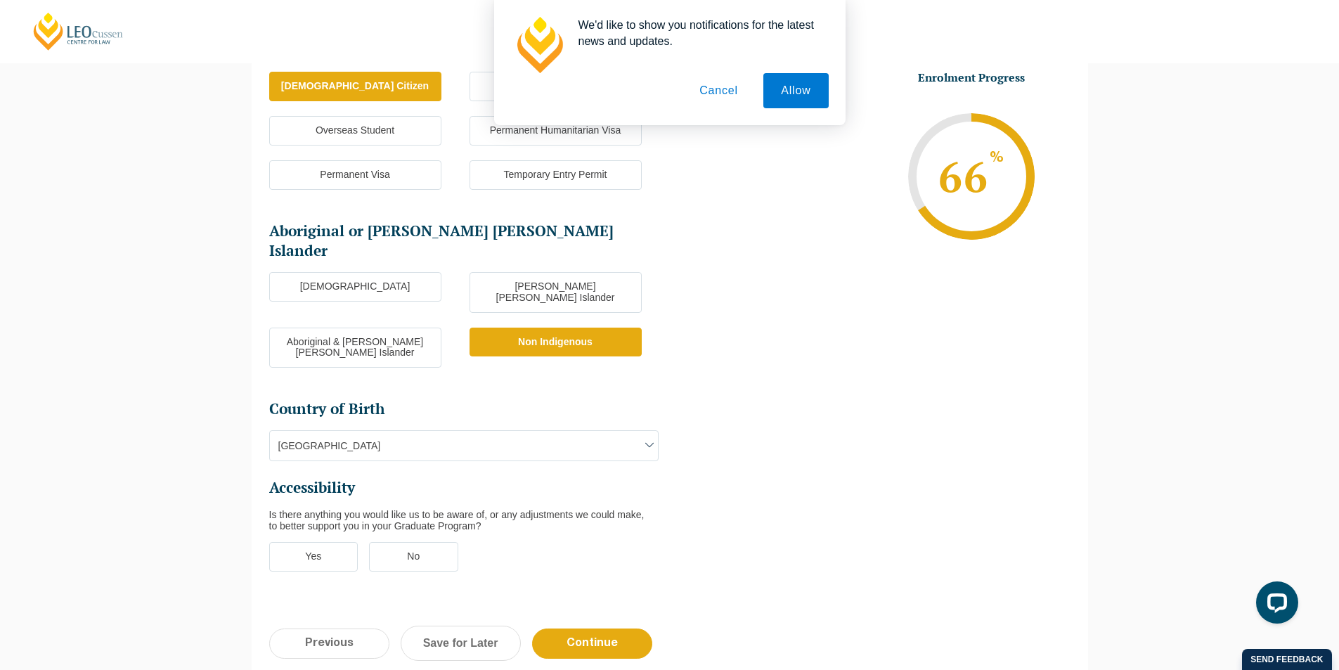
scroll to position [332, 0]
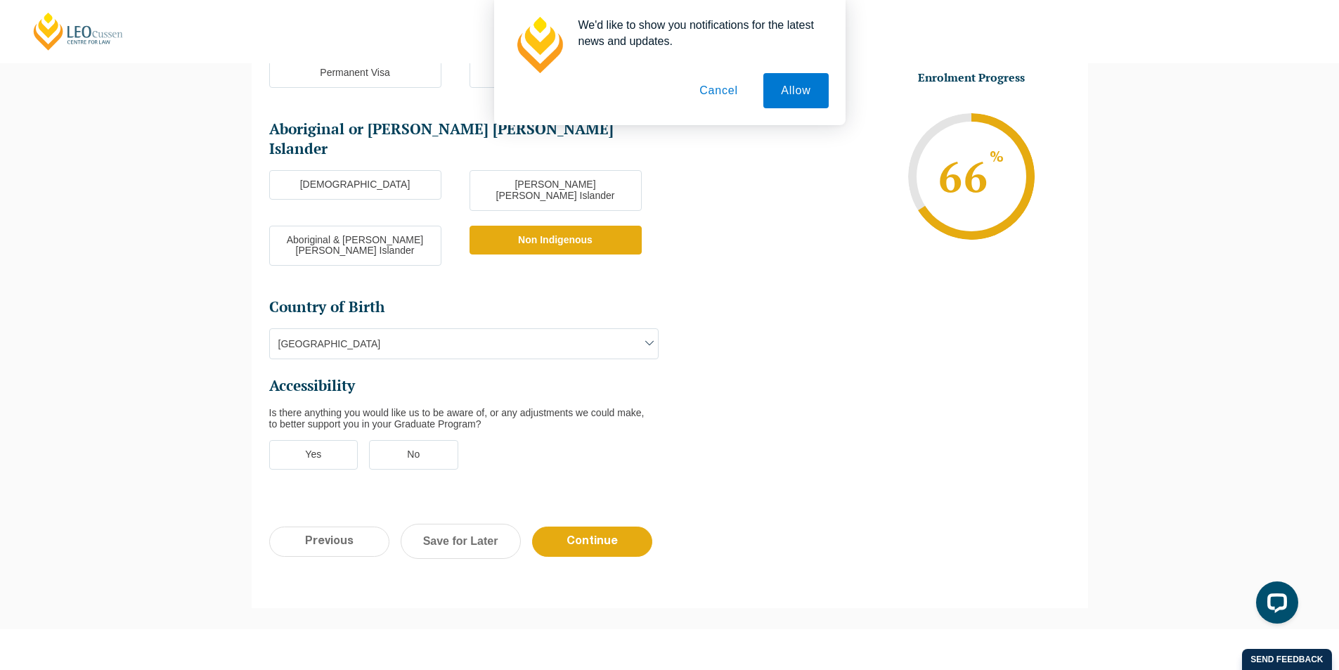
click at [408, 440] on label "No" at bounding box center [413, 455] width 89 height 30
click at [0, 0] on input "No" at bounding box center [0, 0] width 0 height 0
click at [576, 526] on input "Continue" at bounding box center [592, 541] width 120 height 30
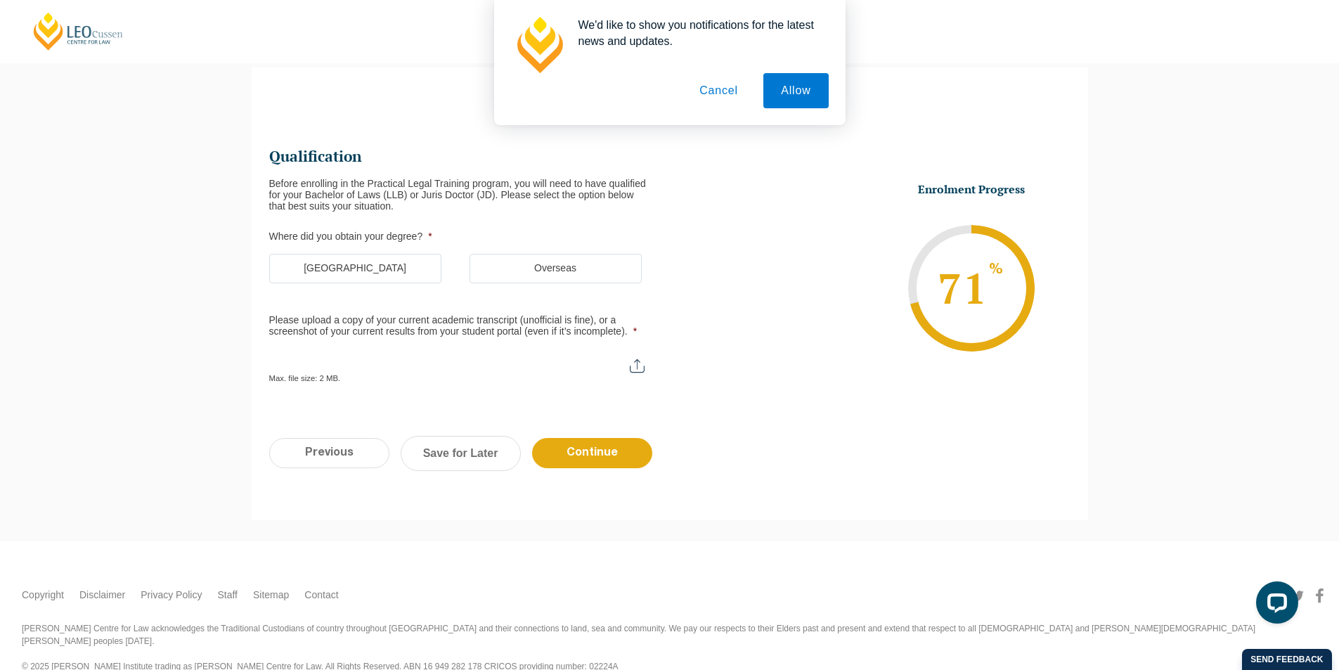
scroll to position [0, 0]
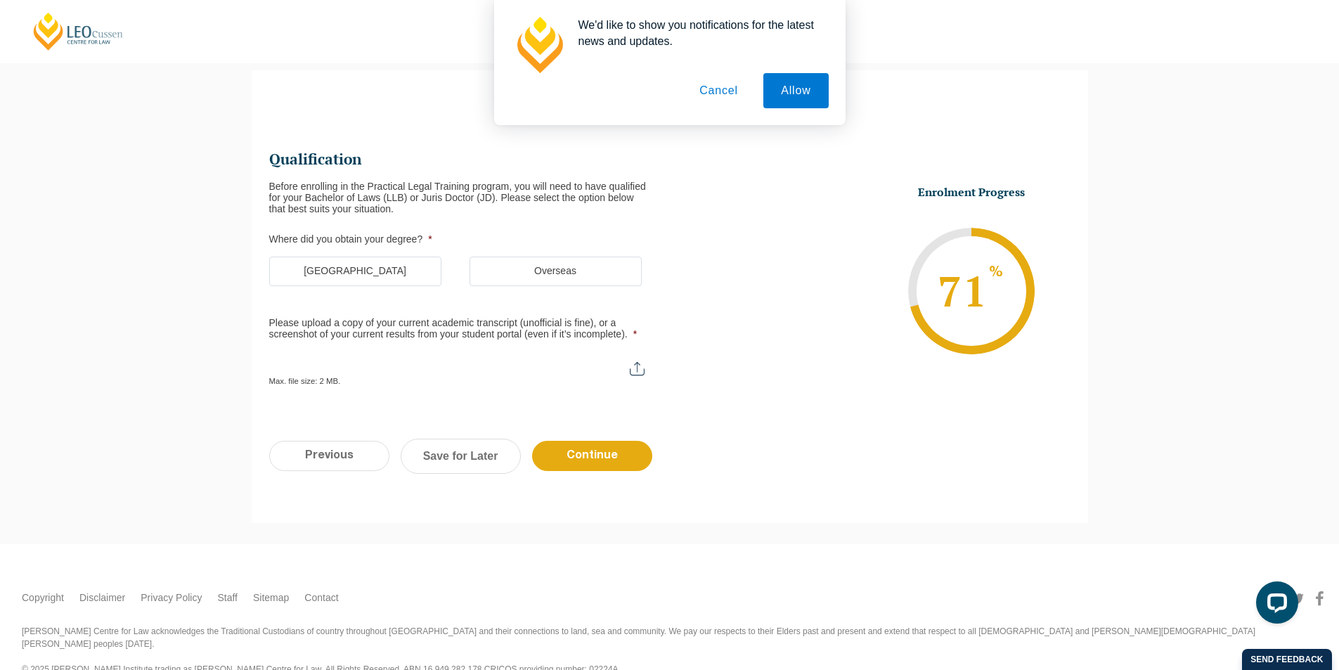
click at [385, 265] on label "Australia" at bounding box center [355, 271] width 172 height 30
click at [0, 0] on input "Australia" at bounding box center [0, 0] width 0 height 0
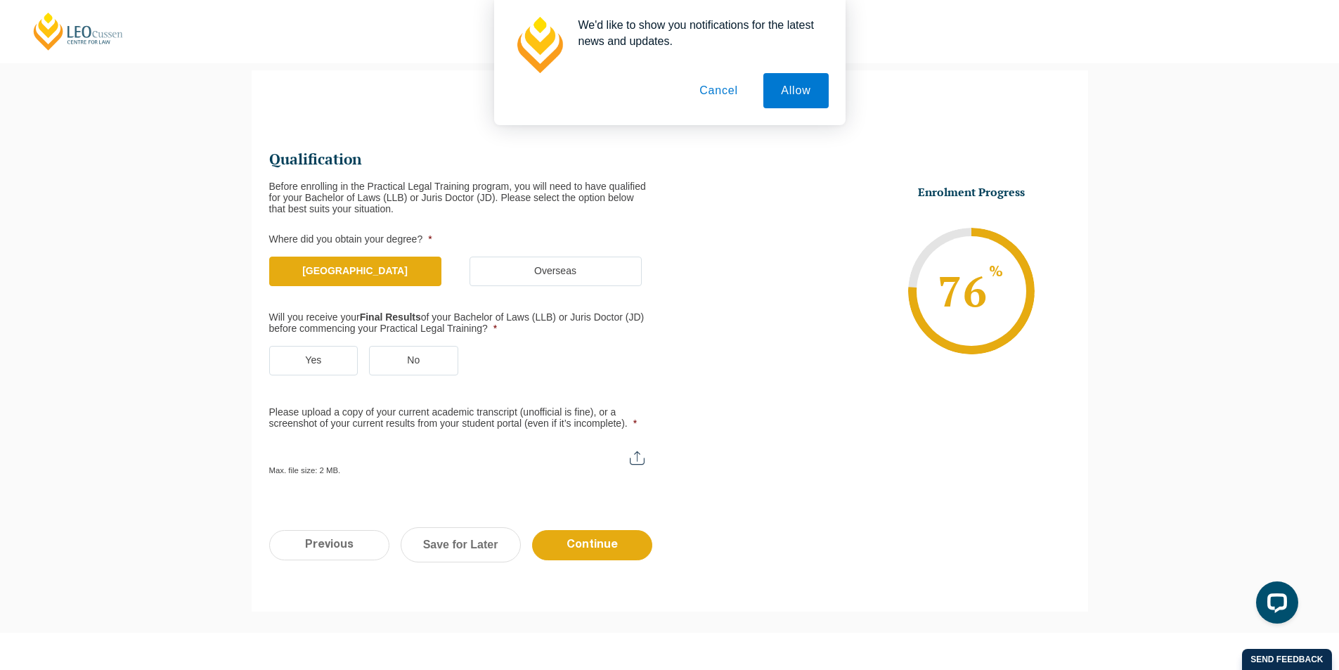
click at [325, 350] on label "Yes" at bounding box center [313, 361] width 89 height 30
click at [0, 0] on input "Yes" at bounding box center [0, 0] width 0 height 0
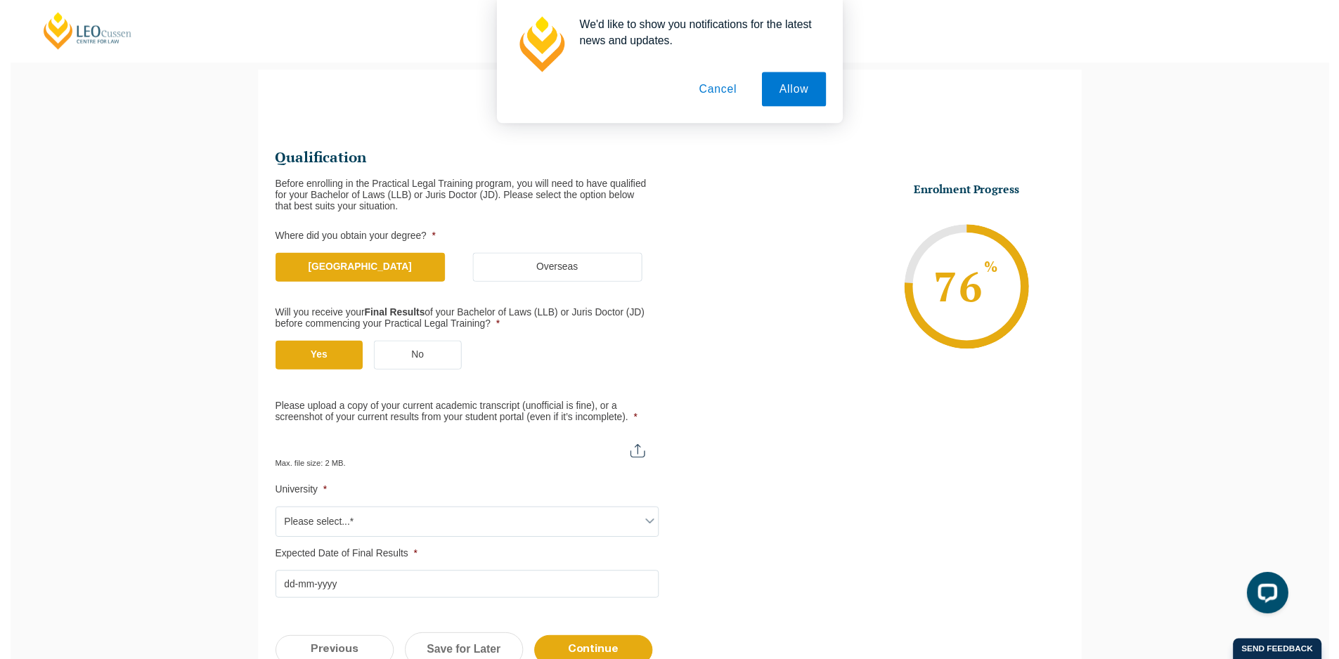
scroll to position [192, 0]
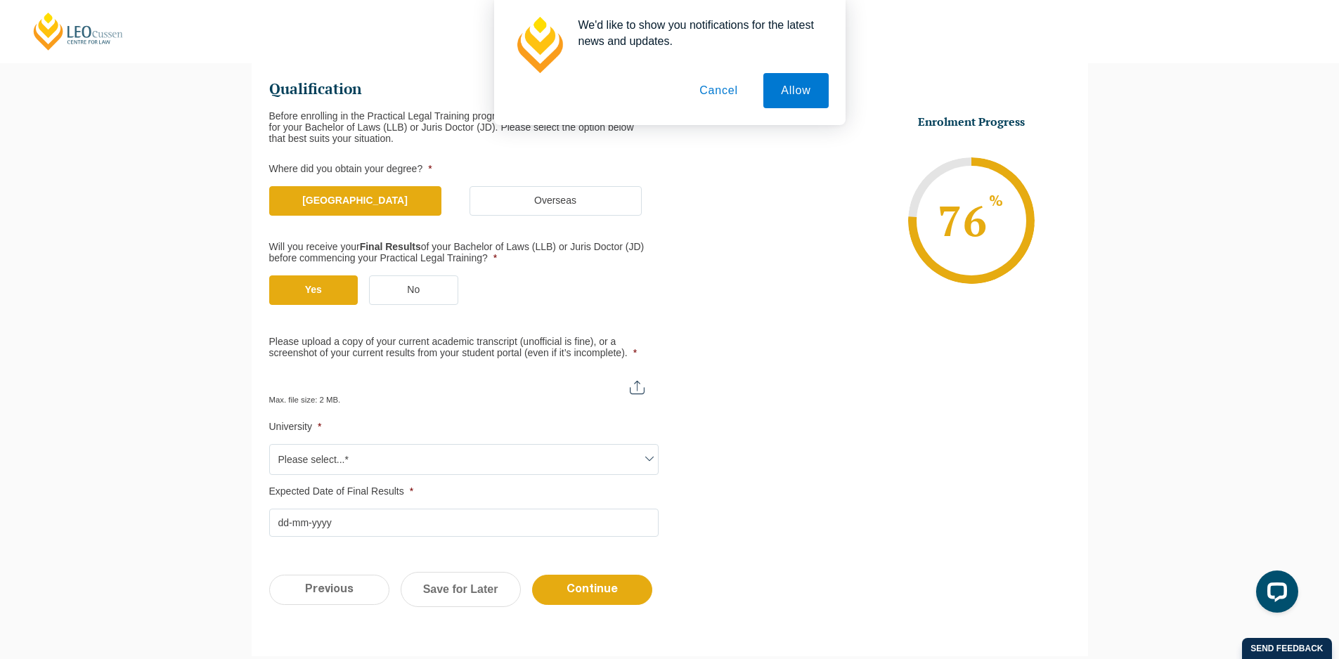
click at [568, 456] on span "Please select...*" at bounding box center [464, 460] width 388 height 30
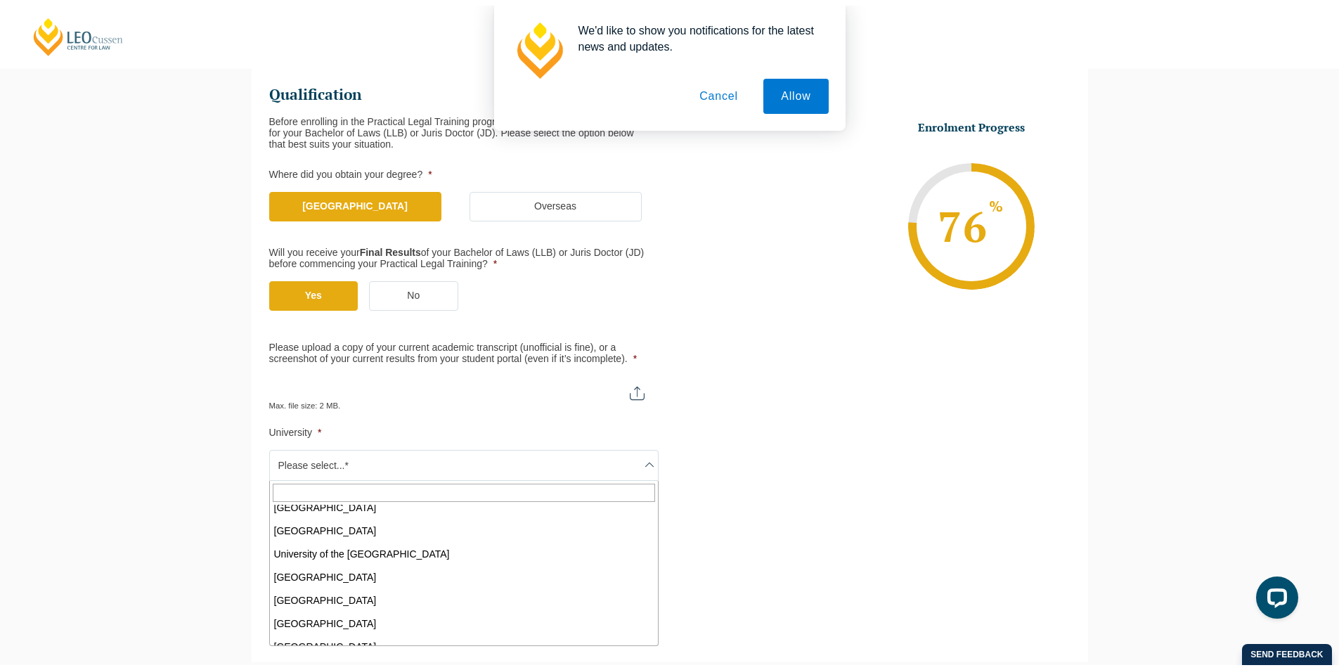
scroll to position [857, 0]
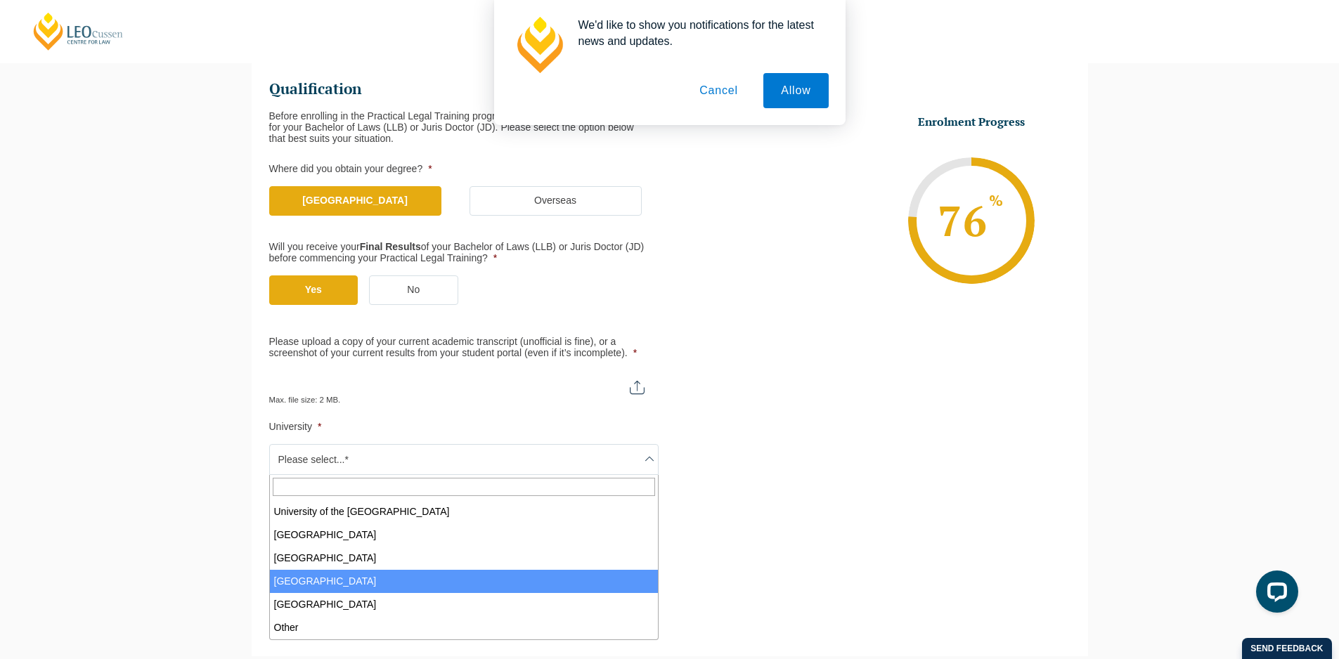
select select "Victoria University"
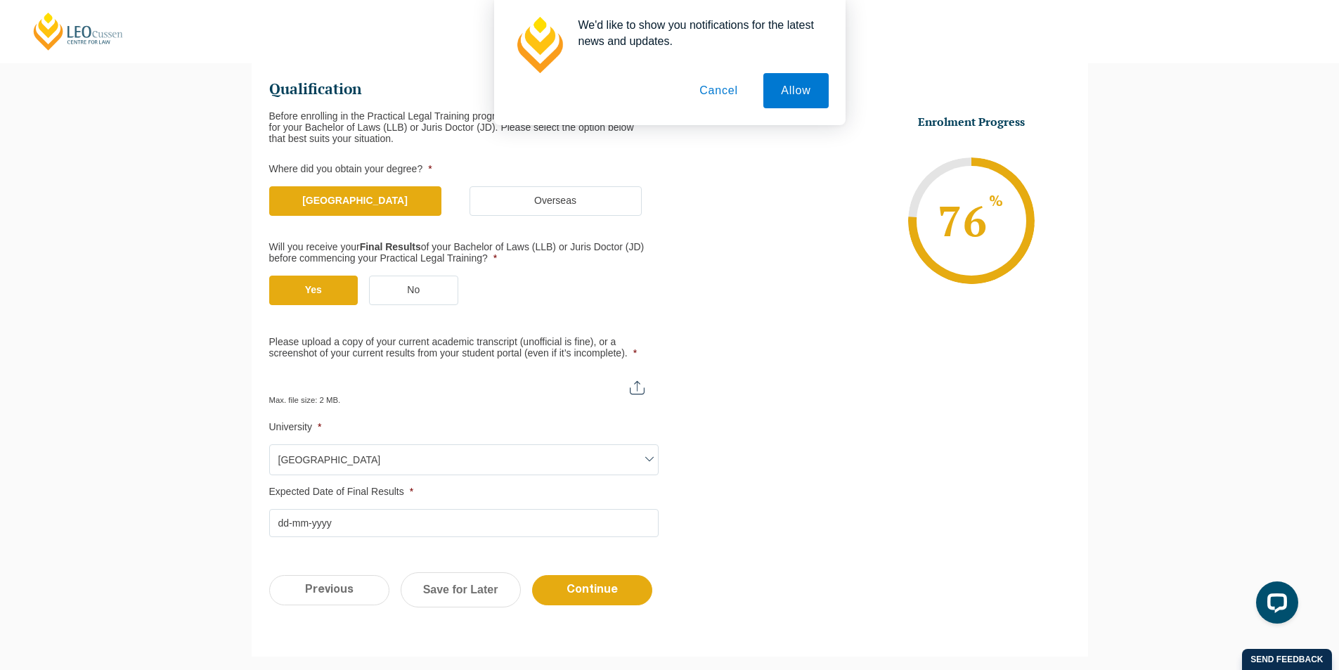
click at [396, 528] on input "Expected Date of Final Results *" at bounding box center [463, 523] width 389 height 28
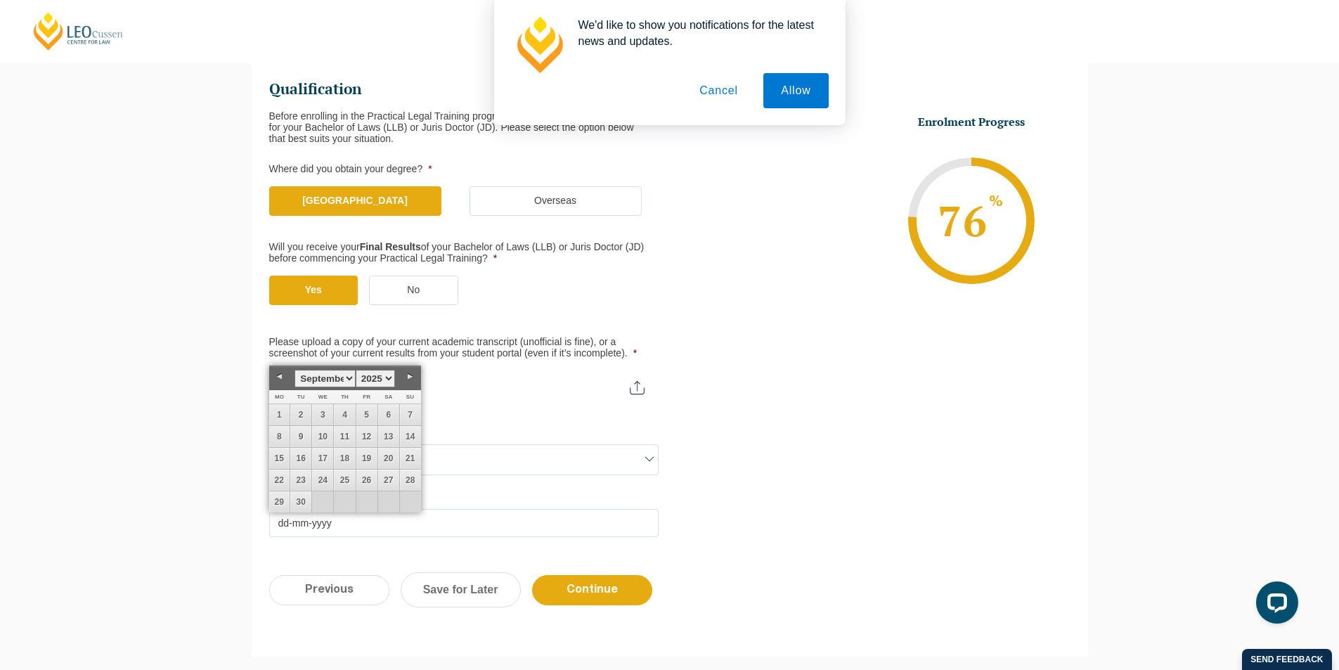
click at [410, 374] on link "Next" at bounding box center [410, 376] width 21 height 21
click at [792, 363] on ul "Qualification Before enrolling in the Practical Legal Training program, you wil…" at bounding box center [669, 307] width 801 height 460
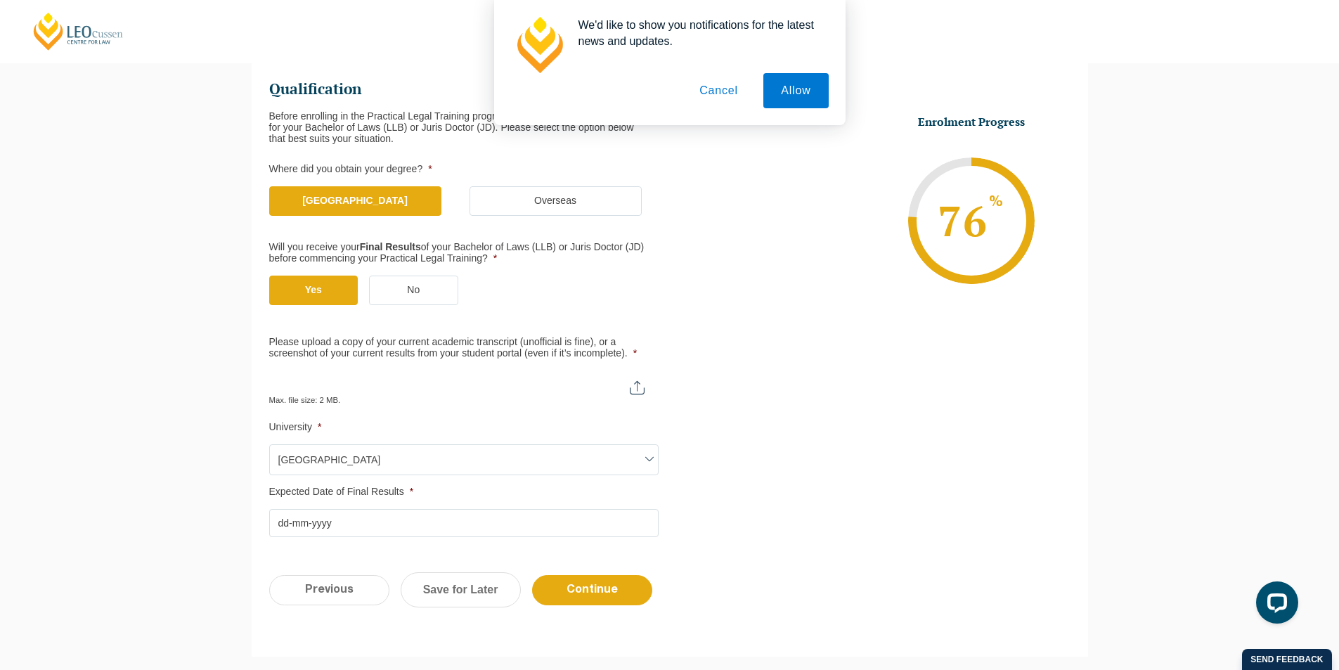
click at [636, 384] on input "Please upload a copy of your current academic transcript (unofficial is fine), …" at bounding box center [463, 382] width 389 height 24
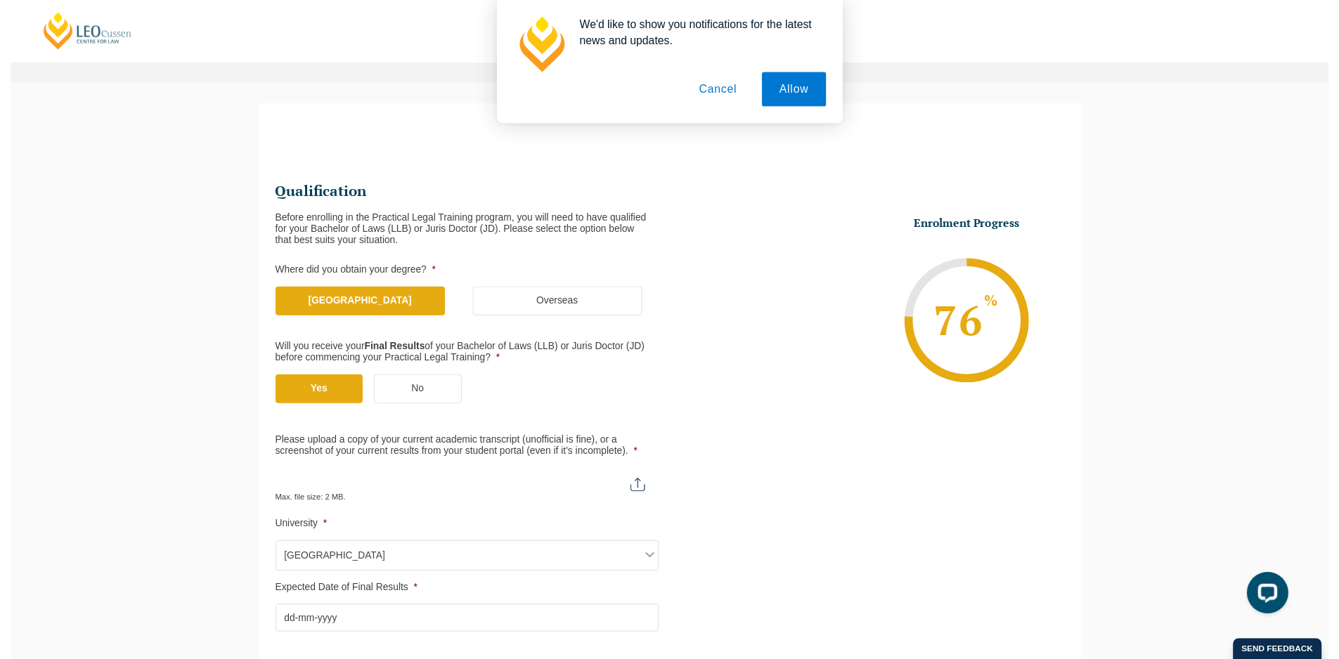
scroll to position [211, 0]
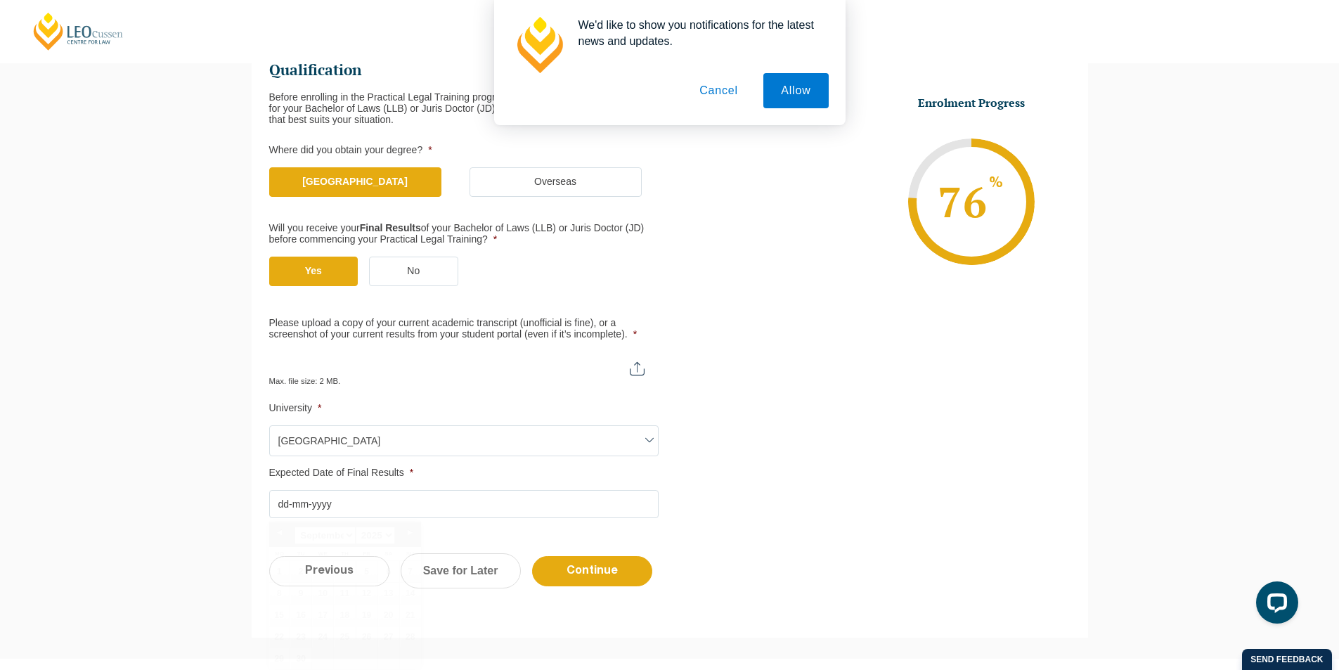
click at [524, 501] on input "Expected Date of Final Results *" at bounding box center [463, 504] width 389 height 28
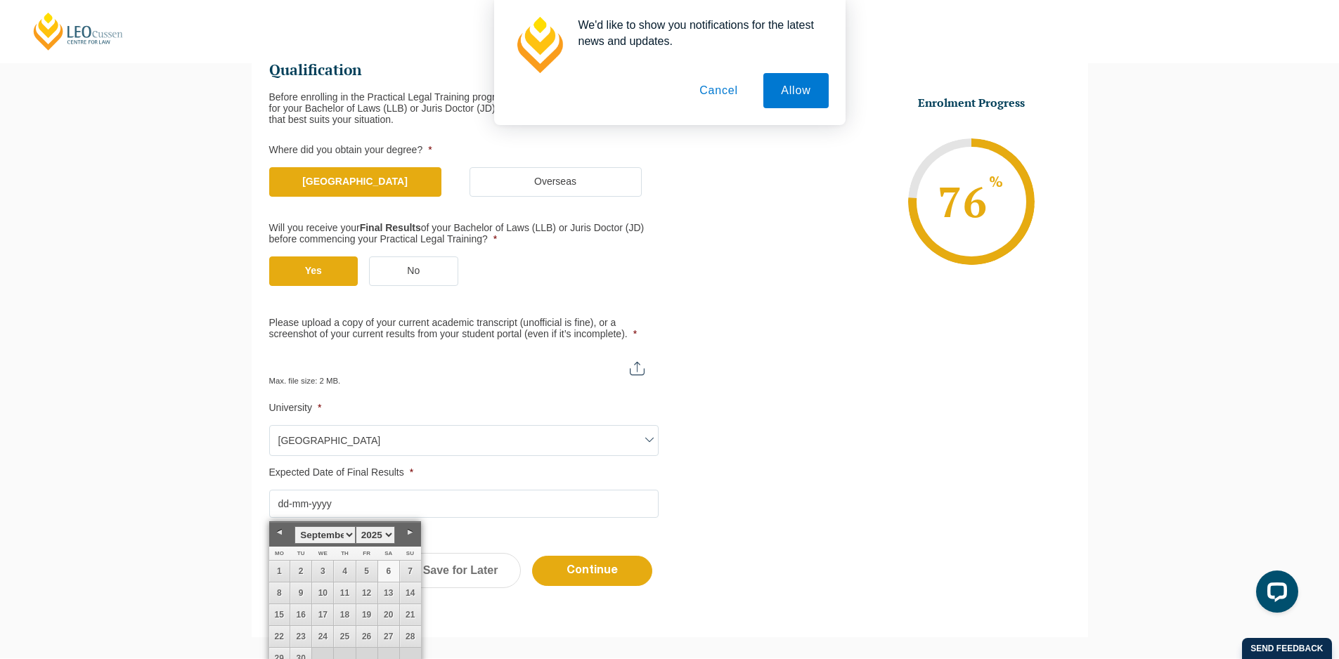
click at [645, 443] on span at bounding box center [649, 439] width 17 height 17
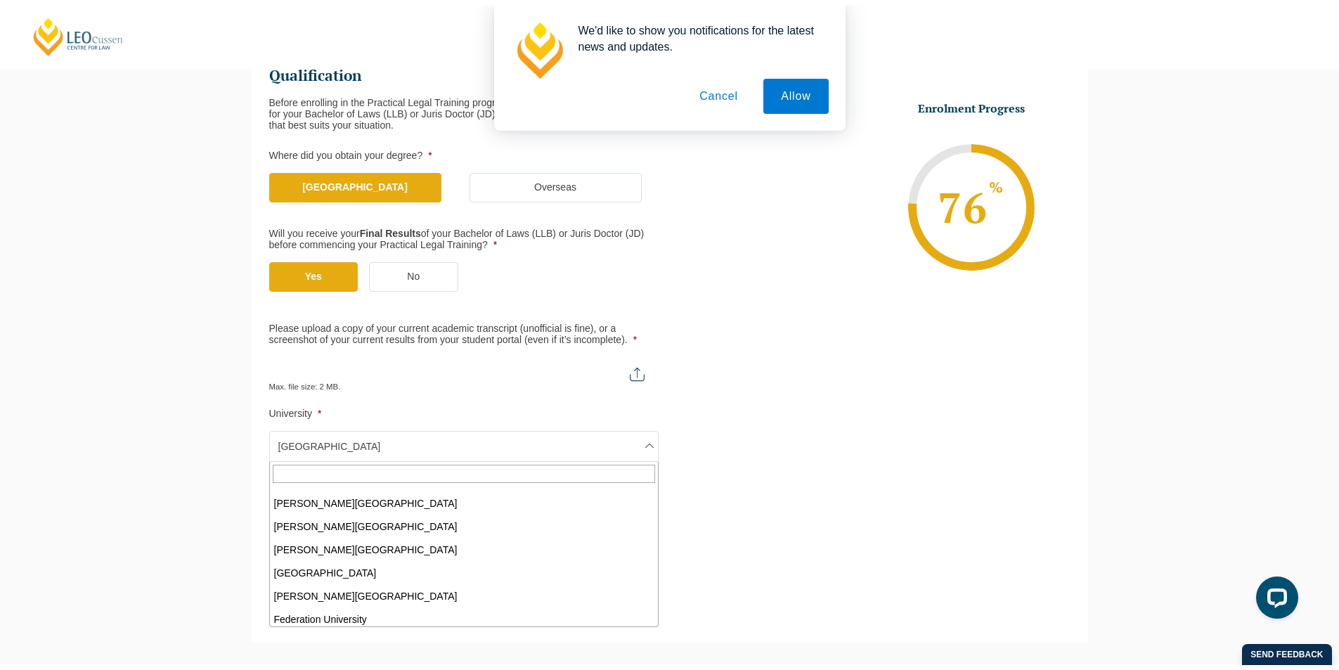
scroll to position [0, 0]
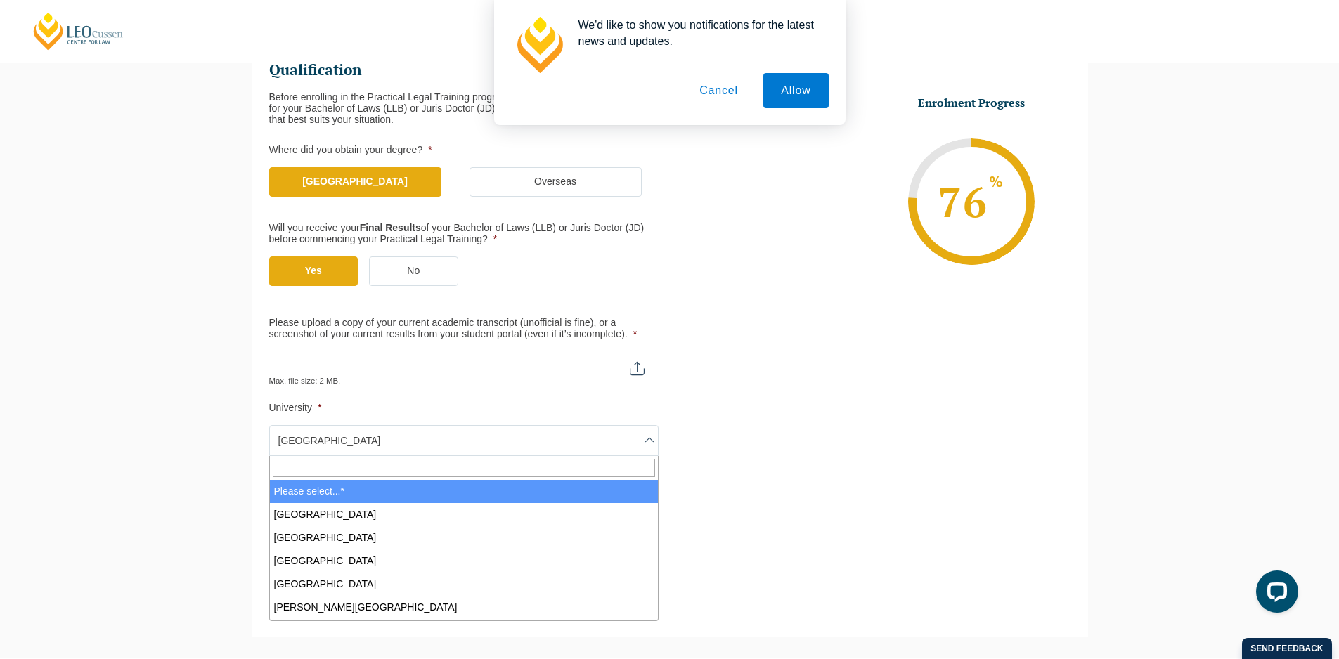
select select
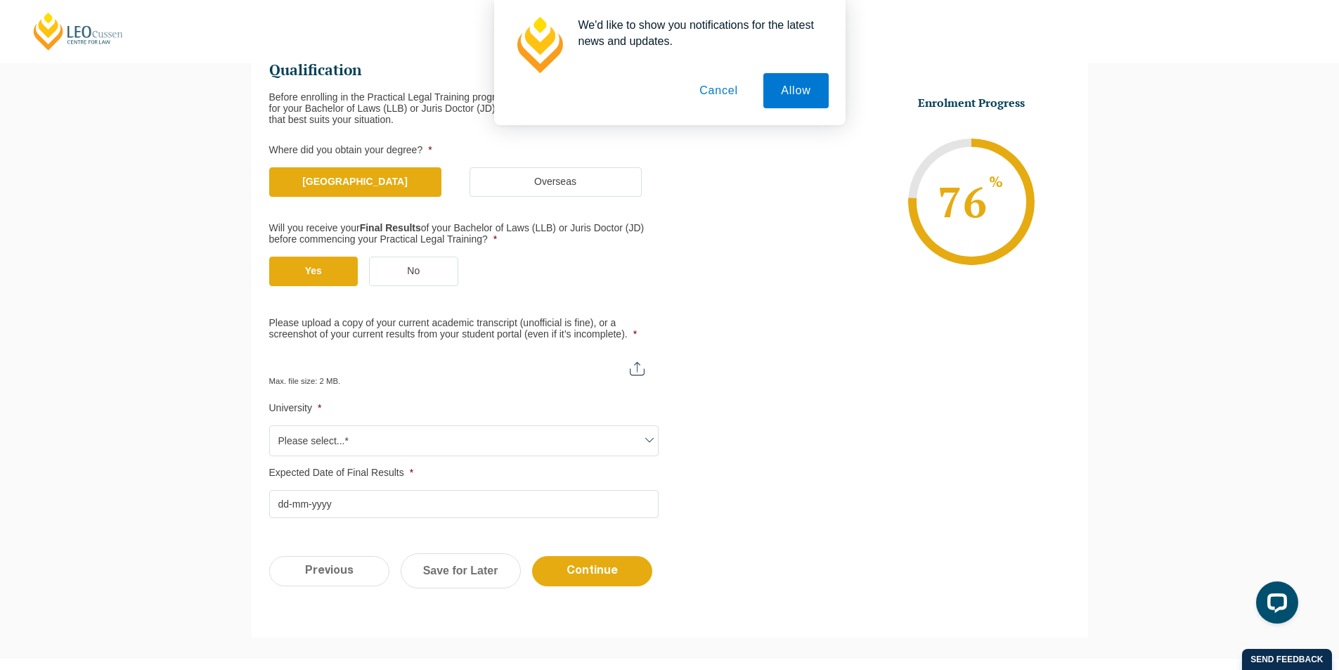
click at [813, 454] on ul "Qualification Before enrolling in the Practical Legal Training program, you wil…" at bounding box center [669, 288] width 801 height 460
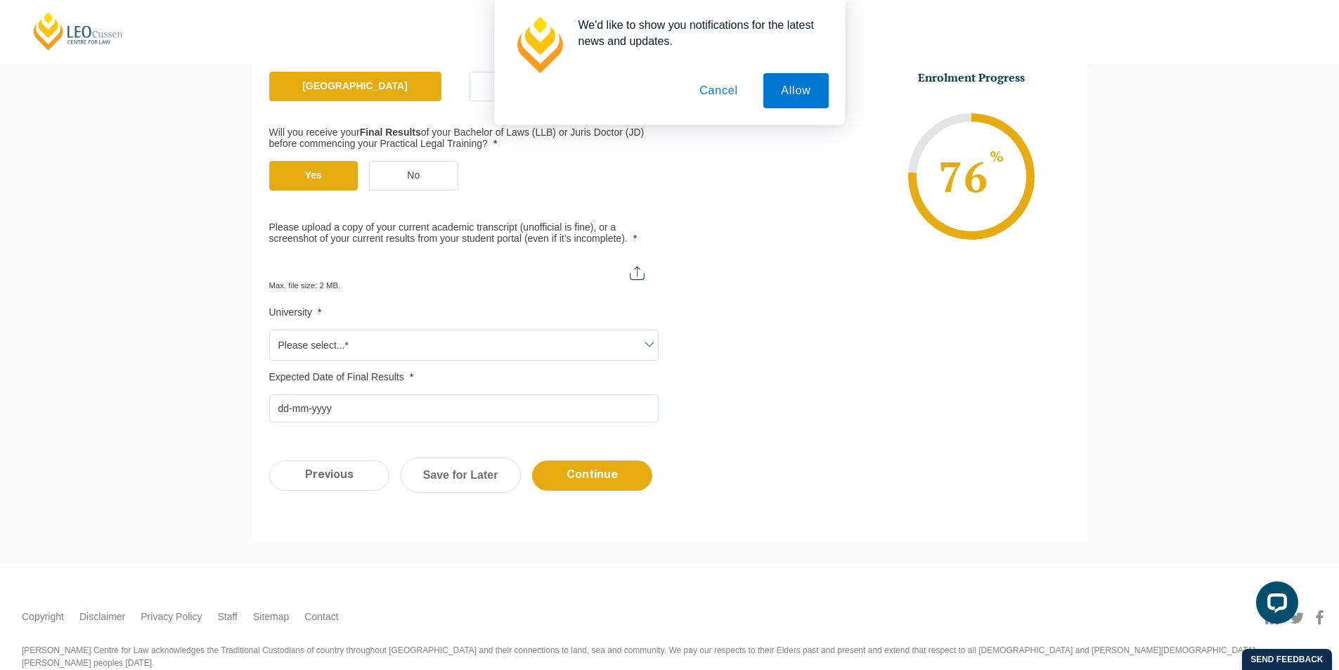
scroll to position [339, 0]
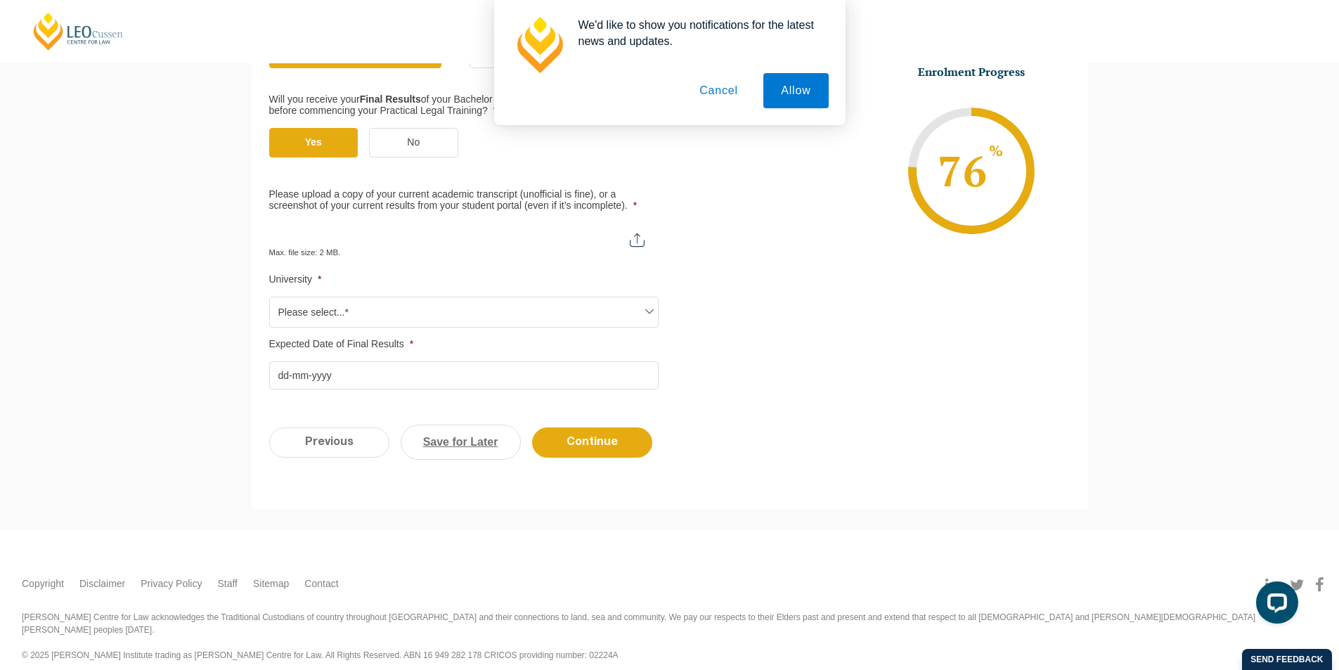
click at [480, 441] on link "Save for Later" at bounding box center [461, 441] width 120 height 35
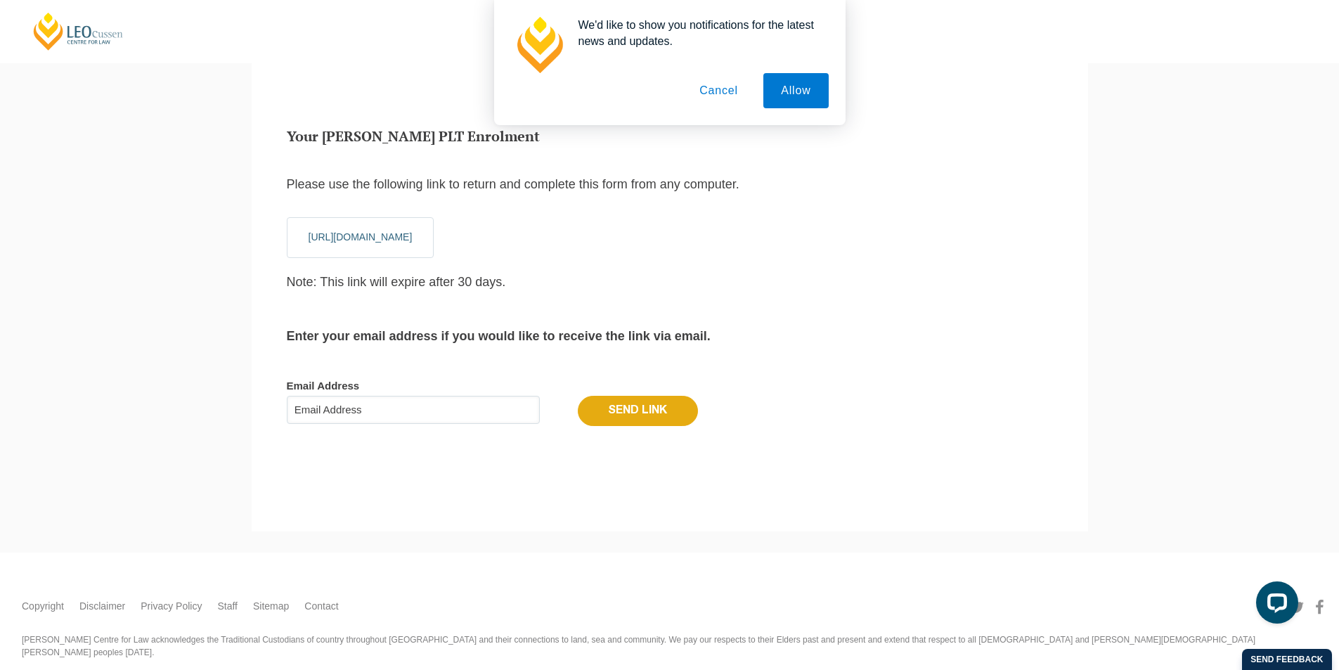
scroll to position [15, 6]
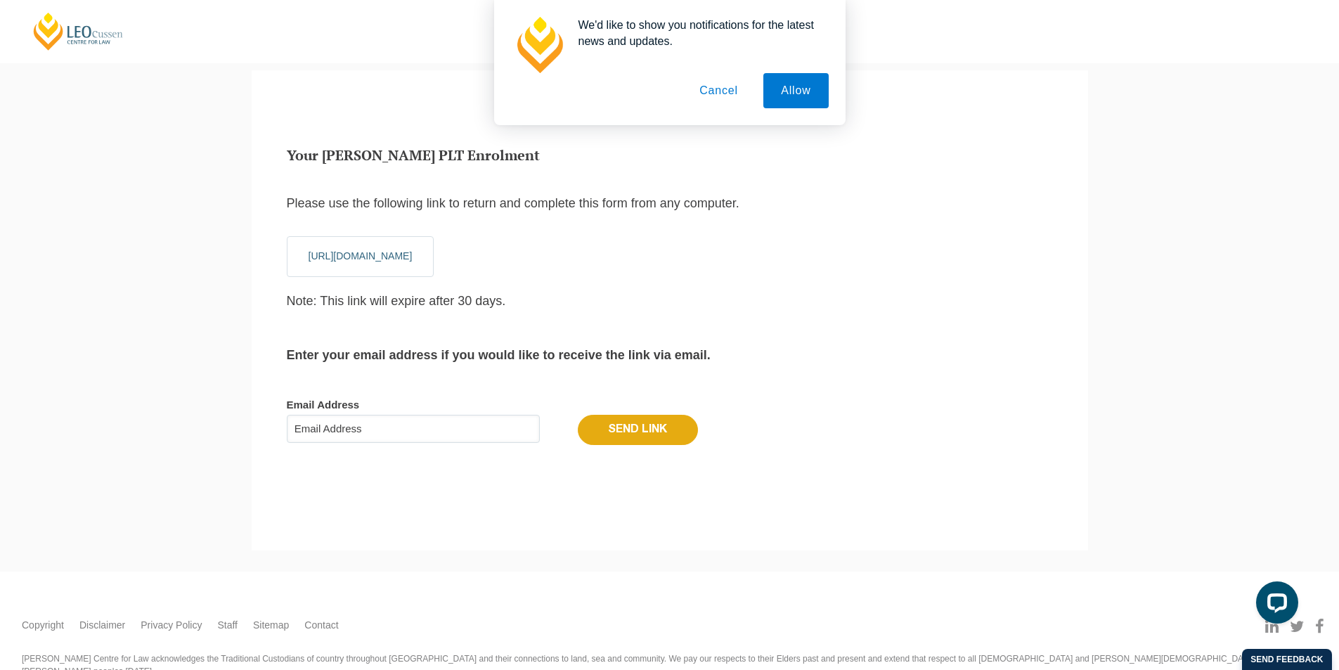
click at [710, 84] on button "Cancel" at bounding box center [719, 90] width 74 height 35
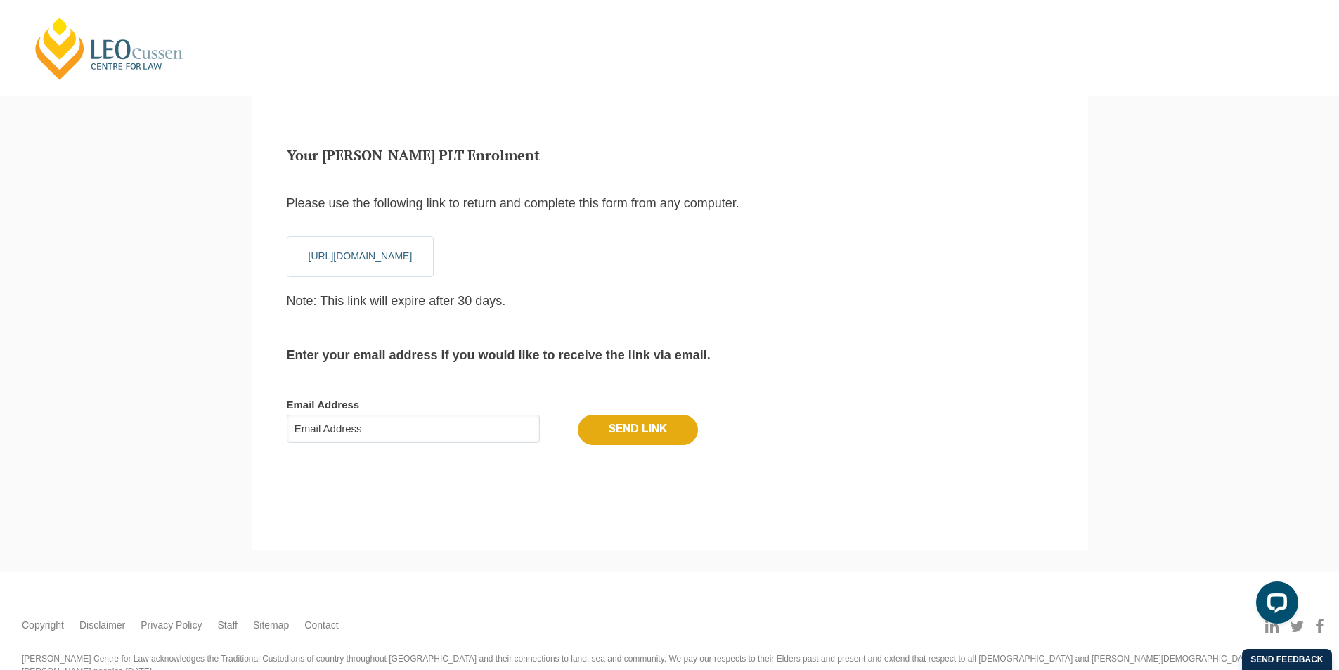
click at [1167, 287] on div "Please note that your information is saved on our server as you enter it. Congr…" at bounding box center [669, 310] width 1339 height 522
